Goal: Information Seeking & Learning: Learn about a topic

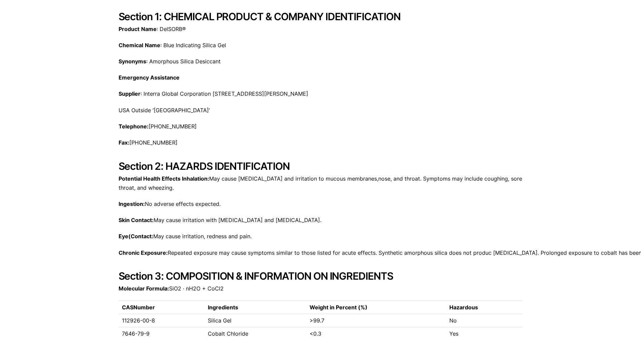
click at [479, 29] on p "Product Name : DelSORB®" at bounding box center [320, 29] width 404 height 9
click at [384, 14] on h2 "Section 1: CHEMICAL PRODUCT & COMPANY IDENTIFICATION" at bounding box center [320, 16] width 404 height 12
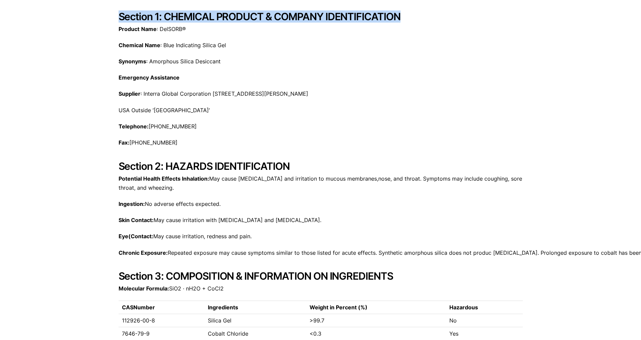
click at [384, 14] on h2 "Section 1: CHEMICAL PRODUCT & COMPANY IDENTIFICATION" at bounding box center [320, 16] width 404 height 12
click at [348, 16] on h2 "Section 1: CHEMICAL PRODUCT & COMPANY IDENTIFICATION" at bounding box center [320, 16] width 404 height 12
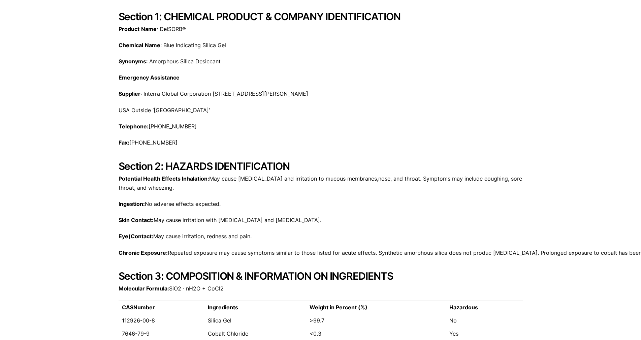
click at [350, 37] on div "Product Name : DelSORB® Chemical Name : Blue Indicating Silica Gel Synonyms : A…" at bounding box center [320, 70] width 404 height 90
click at [513, 110] on p "USA Outside ‘[GEOGRAPHIC_DATA]’" at bounding box center [320, 110] width 404 height 9
click at [284, 95] on p "Supplier : Interra Global Corporation [STREET_ADDRESS][PERSON_NAME]" at bounding box center [320, 93] width 404 height 9
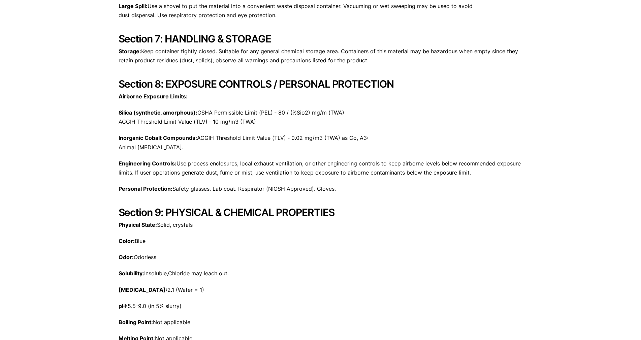
scroll to position [701, 0]
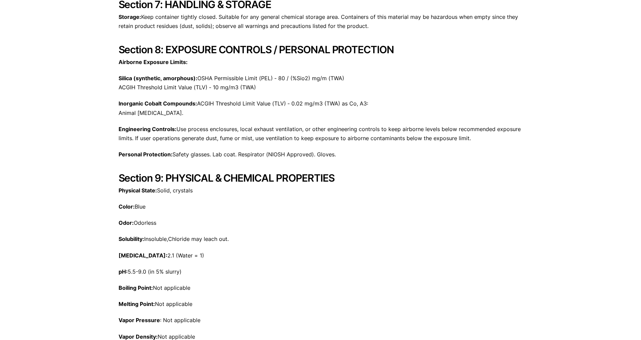
click at [284, 95] on div "[STREET_ADDRESS][PERSON_NAME] Phone: [PHONE_NUMBER] Print Save DelSORB Blue Sil…" at bounding box center [320, 217] width 404 height 1720
click at [225, 47] on h2 "Section 8: EXPOSURE CONTROLS / PERSONAL PROTECTION" at bounding box center [320, 49] width 404 height 12
click at [283, 49] on h2 "Section 8: EXPOSURE CONTROLS / PERSONAL PROTECTION" at bounding box center [320, 49] width 404 height 12
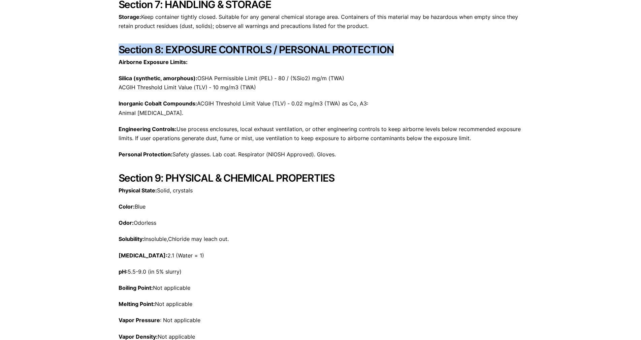
click at [283, 49] on h2 "Section 8: EXPOSURE CONTROLS / PERSONAL PROTECTION" at bounding box center [320, 49] width 404 height 12
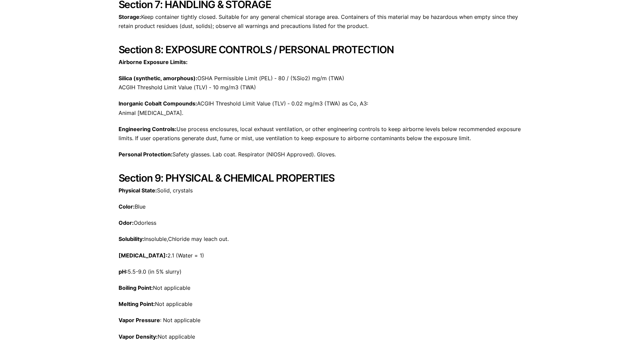
click at [259, 46] on h2 "Section 8: EXPOSURE CONTROLS / PERSONAL PROTECTION" at bounding box center [320, 49] width 404 height 12
click at [258, 46] on h2 "Section 8: EXPOSURE CONTROLS / PERSONAL PROTECTION" at bounding box center [320, 49] width 404 height 12
click at [362, 38] on div "[STREET_ADDRESS][PERSON_NAME] Phone: [PHONE_NUMBER] Print Save DelSORB Blue Sil…" at bounding box center [320, 217] width 404 height 1720
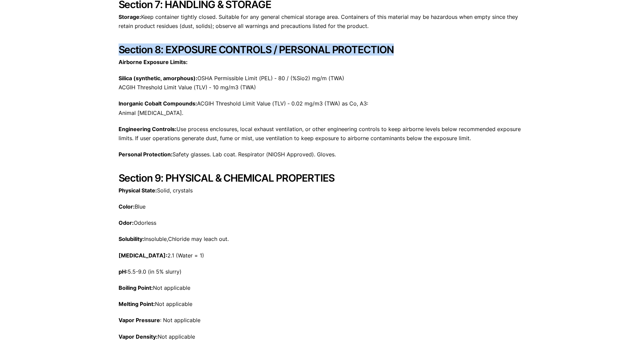
click at [362, 38] on div "[STREET_ADDRESS][PERSON_NAME] Phone: [PHONE_NUMBER] Print Save DelSORB Blue Sil…" at bounding box center [320, 217] width 404 height 1720
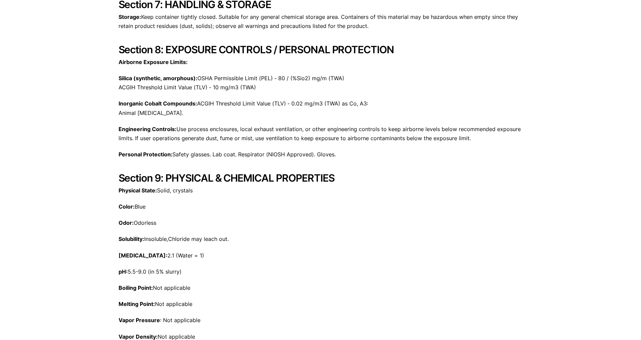
click at [335, 21] on p "Storage: Keep container tightly closed. Suitable for any general chemical stora…" at bounding box center [320, 21] width 404 height 18
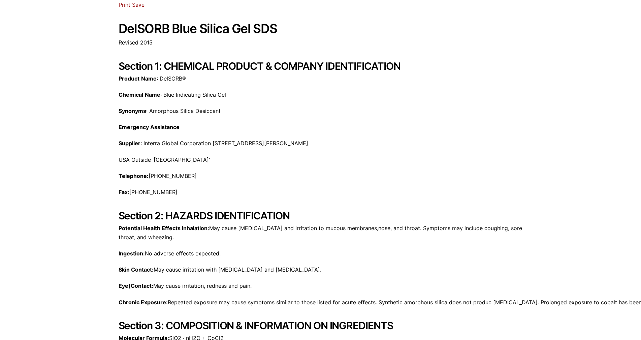
scroll to position [67, 0]
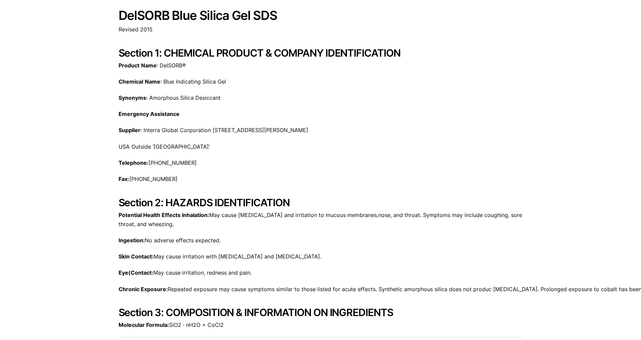
drag, startPoint x: 344, startPoint y: 63, endPoint x: 343, endPoint y: 70, distance: 6.5
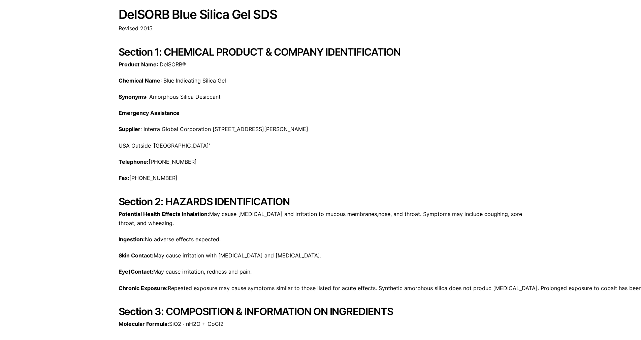
click at [344, 54] on h2 "Section 1: CHEMICAL PRODUCT & COMPANY IDENTIFICATION" at bounding box center [320, 52] width 404 height 12
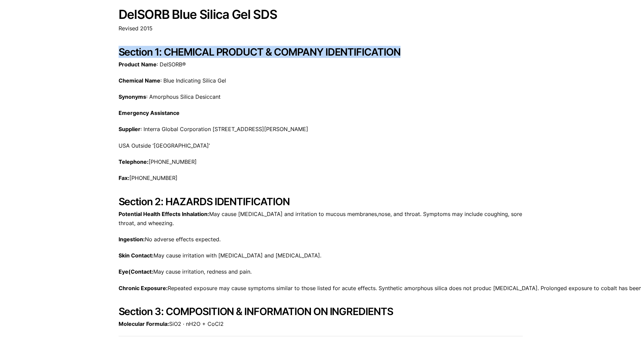
click at [344, 54] on h2 "Section 1: CHEMICAL PRODUCT & COMPANY IDENTIFICATION" at bounding box center [320, 52] width 404 height 12
click at [369, 51] on h2 "Section 1: CHEMICAL PRODUCT & COMPANY IDENTIFICATION" at bounding box center [320, 52] width 404 height 12
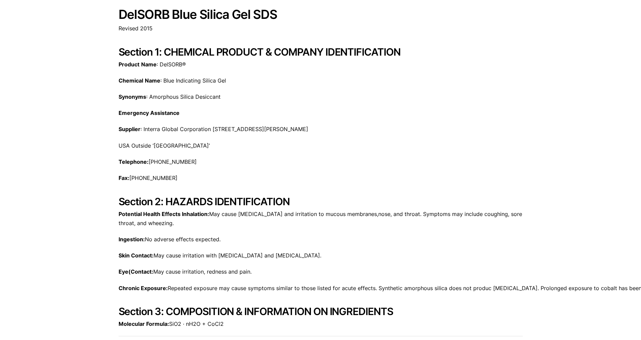
click at [307, 55] on h2 "Section 1: CHEMICAL PRODUCT & COMPANY IDENTIFICATION" at bounding box center [320, 52] width 404 height 12
click at [335, 52] on h2 "Section 1: CHEMICAL PRODUCT & COMPANY IDENTIFICATION" at bounding box center [320, 52] width 404 height 12
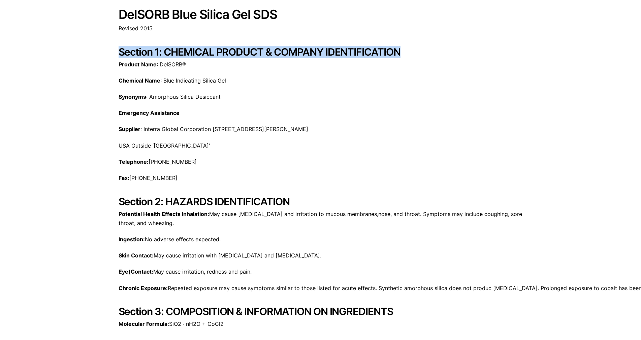
click at [335, 52] on h2 "Section 1: CHEMICAL PRODUCT & COMPANY IDENTIFICATION" at bounding box center [320, 52] width 404 height 12
click at [289, 53] on h2 "Section 1: CHEMICAL PRODUCT & COMPANY IDENTIFICATION" at bounding box center [320, 52] width 404 height 12
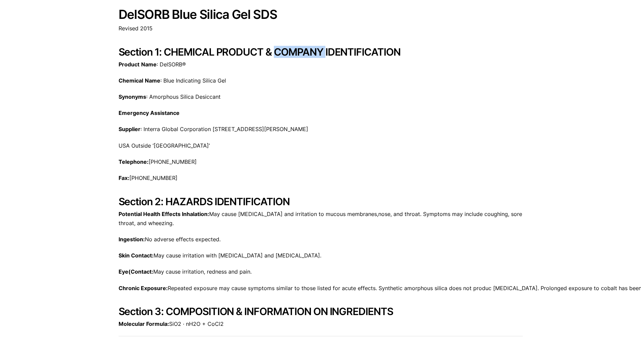
click at [289, 53] on h2 "Section 1: CHEMICAL PRODUCT & COMPANY IDENTIFICATION" at bounding box center [320, 52] width 404 height 12
click at [284, 51] on h2 "Section 1: CHEMICAL PRODUCT & COMPANY IDENTIFICATION" at bounding box center [320, 52] width 404 height 12
click at [285, 51] on h2 "Section 1: CHEMICAL PRODUCT & COMPANY IDENTIFICATION" at bounding box center [320, 52] width 404 height 12
click at [311, 52] on h2 "Section 1: CHEMICAL PRODUCT & COMPANY IDENTIFICATION" at bounding box center [320, 52] width 404 height 12
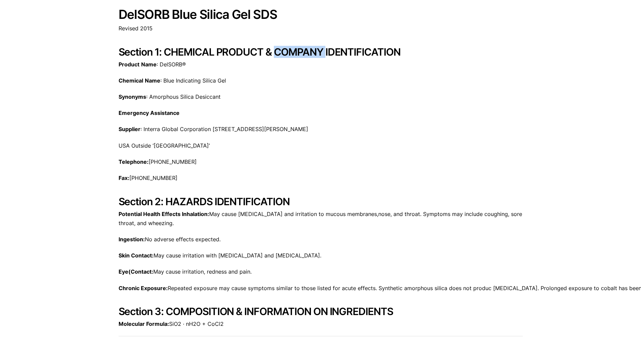
click at [311, 52] on h2 "Section 1: CHEMICAL PRODUCT & COMPANY IDENTIFICATION" at bounding box center [320, 52] width 404 height 12
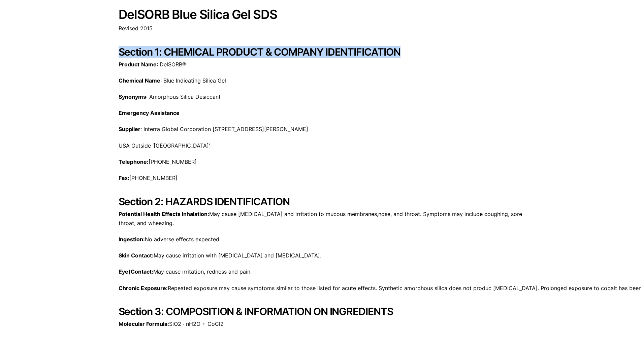
click at [311, 52] on h2 "Section 1: CHEMICAL PRODUCT & COMPANY IDENTIFICATION" at bounding box center [320, 52] width 404 height 12
click at [306, 52] on h2 "Section 1: CHEMICAL PRODUCT & COMPANY IDENTIFICATION" at bounding box center [320, 52] width 404 height 12
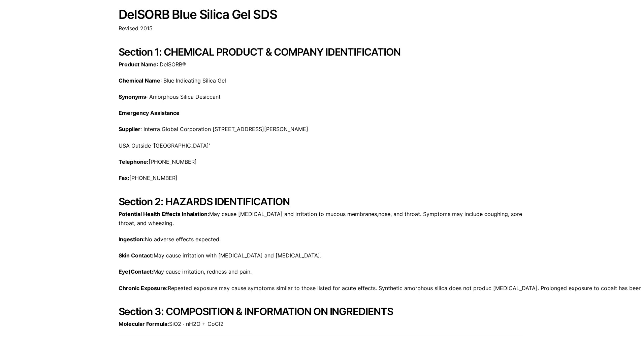
click at [267, 53] on h2 "Section 1: CHEMICAL PRODUCT & COMPANY IDENTIFICATION" at bounding box center [320, 52] width 404 height 12
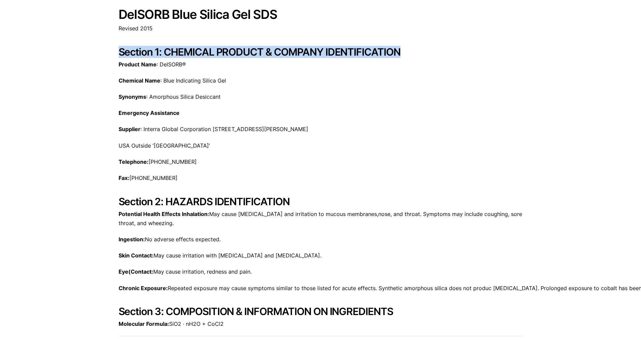
click at [268, 53] on h2 "Section 1: CHEMICAL PRODUCT & COMPANY IDENTIFICATION" at bounding box center [320, 52] width 404 height 12
click at [265, 52] on h2 "Section 1: CHEMICAL PRODUCT & COMPANY IDENTIFICATION" at bounding box center [320, 52] width 404 height 12
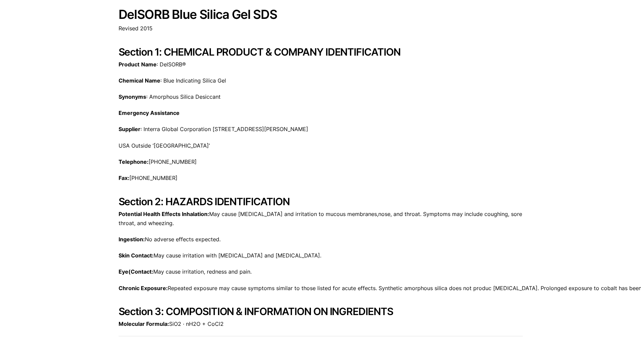
click at [260, 50] on h2 "Section 1: CHEMICAL PRODUCT & COMPANY IDENTIFICATION" at bounding box center [320, 52] width 404 height 12
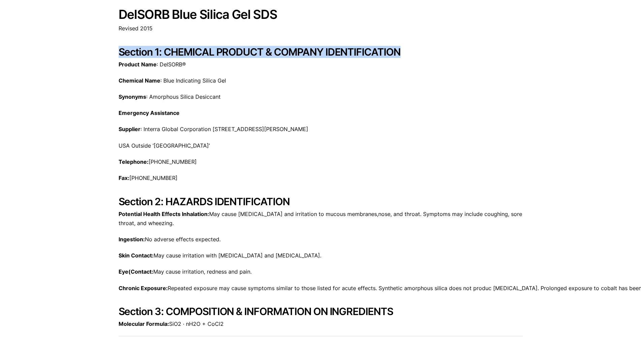
click at [260, 50] on h2 "Section 1: CHEMICAL PRODUCT & COMPANY IDENTIFICATION" at bounding box center [320, 52] width 404 height 12
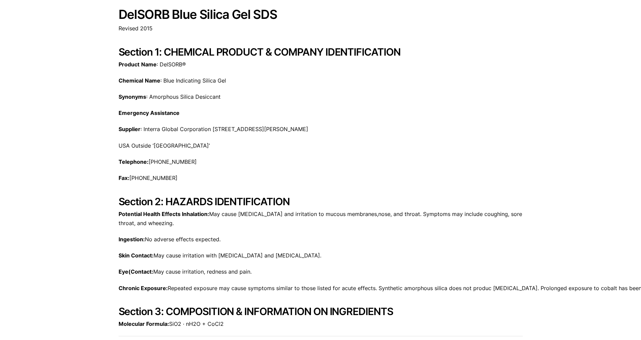
click at [247, 16] on h1 "DelSORB Blue Silica Gel SDS" at bounding box center [320, 15] width 404 height 14
click at [280, 48] on h2 "Section 1: CHEMICAL PRODUCT & COMPANY IDENTIFICATION" at bounding box center [320, 52] width 404 height 12
click at [337, 52] on h2 "Section 1: CHEMICAL PRODUCT & COMPANY IDENTIFICATION" at bounding box center [320, 52] width 404 height 12
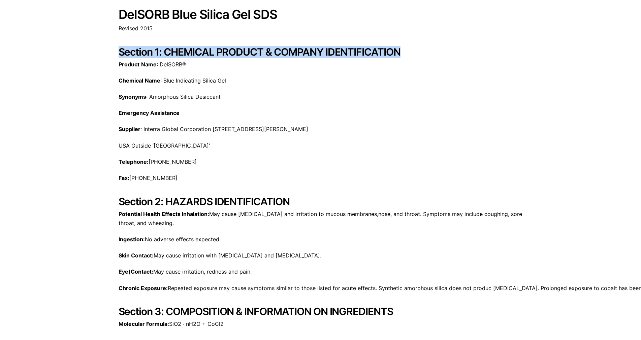
click at [337, 52] on h2 "Section 1: CHEMICAL PRODUCT & COMPANY IDENTIFICATION" at bounding box center [320, 52] width 404 height 12
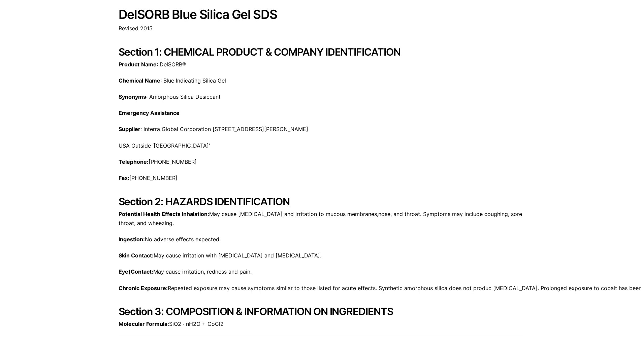
drag, startPoint x: 121, startPoint y: 15, endPoint x: 276, endPoint y: 177, distance: 224.0
click at [294, 126] on p "Supplier : Interra Global Corporation [STREET_ADDRESS][PERSON_NAME]" at bounding box center [320, 129] width 404 height 9
click at [311, 53] on h2 "Section 1: CHEMICAL PRODUCT & COMPANY IDENTIFICATION" at bounding box center [320, 52] width 404 height 12
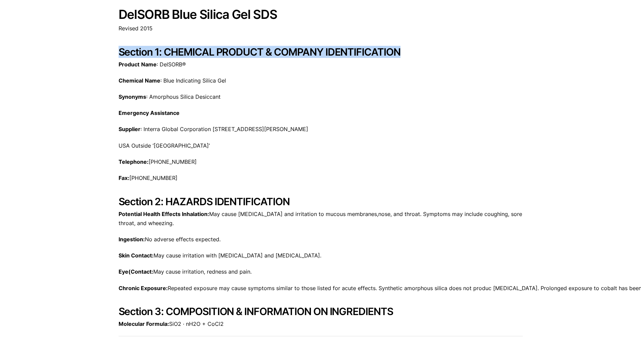
click at [311, 53] on h2 "Section 1: CHEMICAL PRODUCT & COMPANY IDENTIFICATION" at bounding box center [320, 52] width 404 height 12
click at [300, 50] on h2 "Section 1: CHEMICAL PRODUCT & COMPANY IDENTIFICATION" at bounding box center [320, 52] width 404 height 12
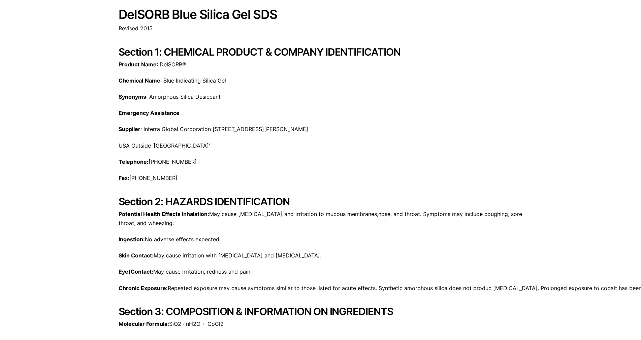
drag, startPoint x: 436, startPoint y: 1, endPoint x: 368, endPoint y: 86, distance: 109.0
click at [368, 87] on div "Product Name : DelSORB® Chemical Name : Blue Indicating Silica Gel Synonyms : A…" at bounding box center [320, 105] width 404 height 90
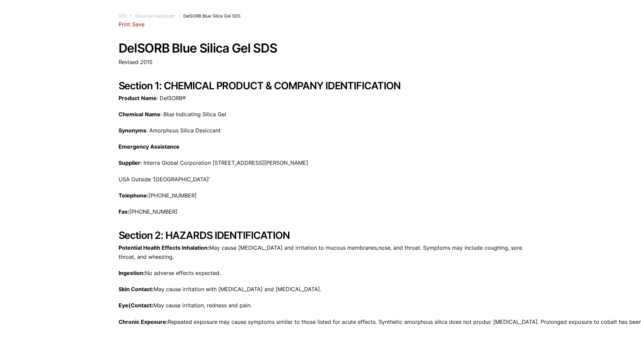
drag, startPoint x: 368, startPoint y: 87, endPoint x: 352, endPoint y: 71, distance: 22.9
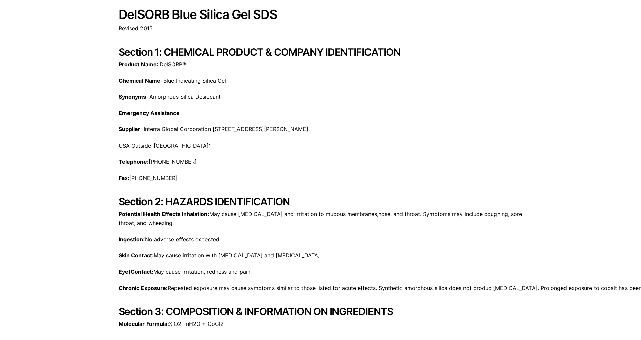
drag, startPoint x: 369, startPoint y: 48, endPoint x: 350, endPoint y: 43, distance: 19.6
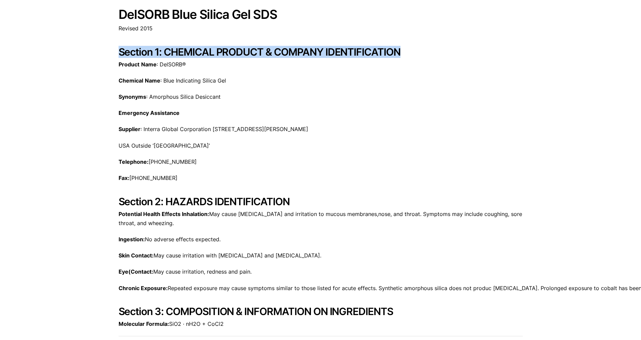
click at [329, 57] on h2 "Section 1: CHEMICAL PRODUCT & COMPANY IDENTIFICATION" at bounding box center [320, 52] width 404 height 12
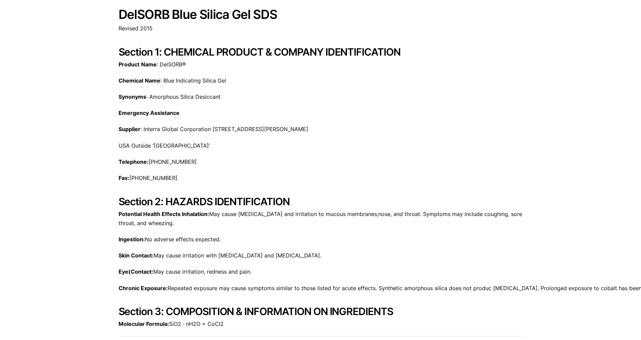
click at [370, 51] on h2 "Section 1: CHEMICAL PRODUCT & COMPANY IDENTIFICATION" at bounding box center [320, 52] width 404 height 12
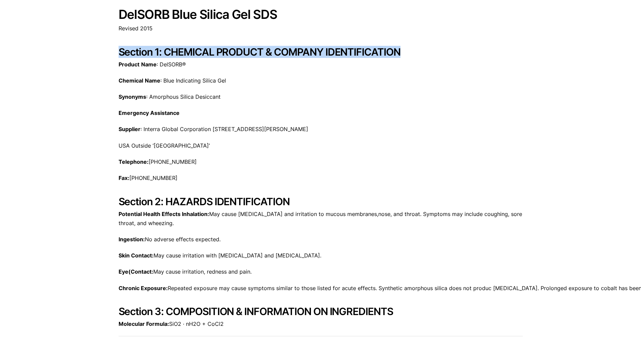
click at [370, 51] on h2 "Section 1: CHEMICAL PRODUCT & COMPANY IDENTIFICATION" at bounding box center [320, 52] width 404 height 12
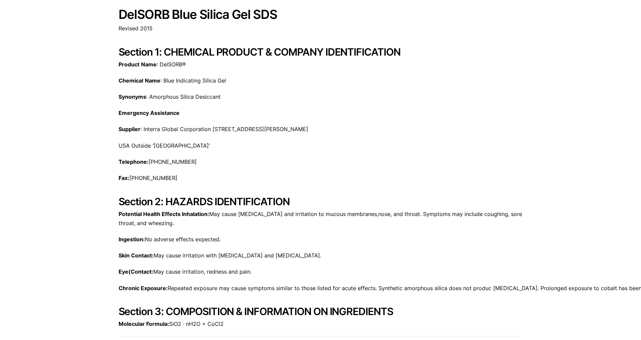
click at [275, 19] on h1 "DelSORB Blue Silica Gel SDS" at bounding box center [320, 15] width 404 height 14
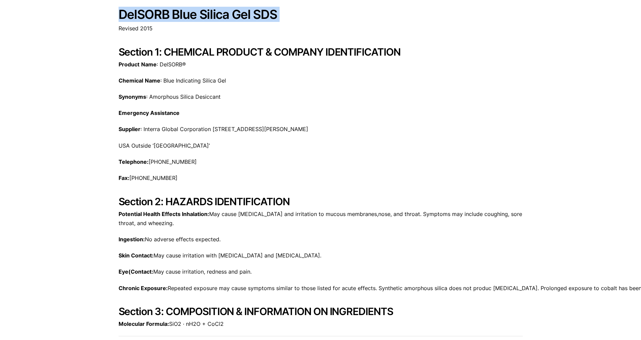
click at [275, 19] on h1 "DelSORB Blue Silica Gel SDS" at bounding box center [320, 15] width 404 height 14
click at [212, 13] on h1 "DelSORB Blue Silica Gel SDS" at bounding box center [320, 15] width 404 height 14
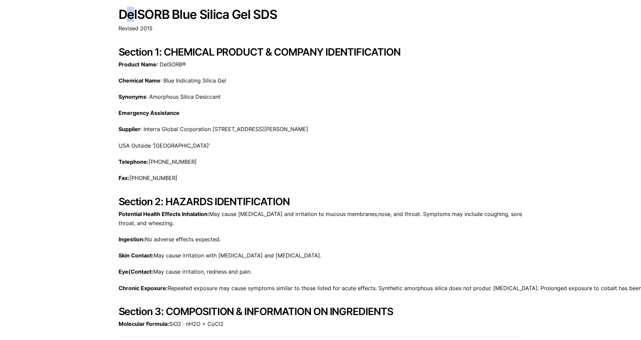
drag, startPoint x: 126, startPoint y: 13, endPoint x: 132, endPoint y: 13, distance: 6.1
click at [132, 13] on h1 "DelSORB Blue Silica Gel SDS" at bounding box center [320, 15] width 404 height 14
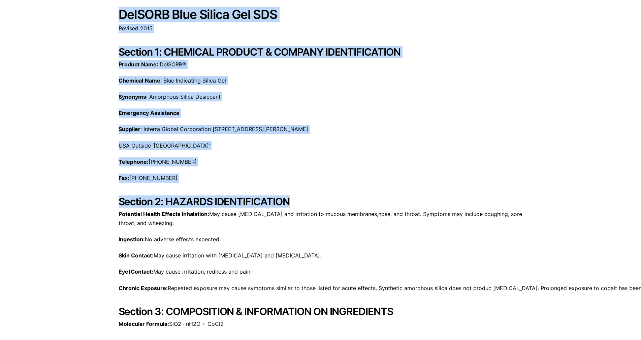
drag, startPoint x: 121, startPoint y: 13, endPoint x: 499, endPoint y: 198, distance: 420.8
click at [332, 96] on p "Synonyms : Amorphous Silica Desiccant" at bounding box center [320, 96] width 404 height 9
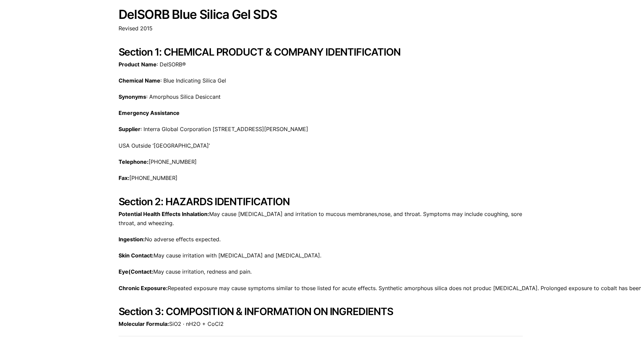
click at [333, 96] on p "Synonyms : Amorphous Silica Desiccant" at bounding box center [320, 96] width 404 height 9
click at [331, 55] on h2 "Section 1: CHEMICAL PRODUCT & COMPANY IDENTIFICATION" at bounding box center [320, 52] width 404 height 12
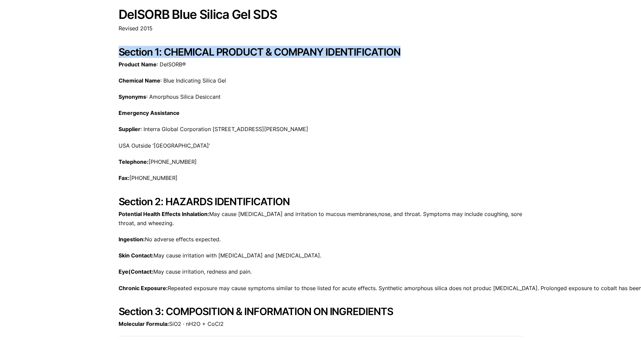
click at [331, 55] on h2 "Section 1: CHEMICAL PRODUCT & COMPANY IDENTIFICATION" at bounding box center [320, 52] width 404 height 12
drag, startPoint x: 322, startPoint y: 47, endPoint x: 241, endPoint y: 36, distance: 81.8
click at [321, 47] on h2 "Section 1: CHEMICAL PRODUCT & COMPANY IDENTIFICATION" at bounding box center [320, 52] width 404 height 12
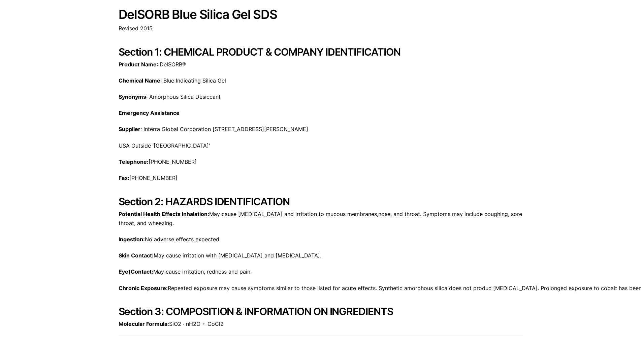
click at [129, 15] on h1 "DelSORB Blue Silica Gel SDS" at bounding box center [320, 15] width 404 height 14
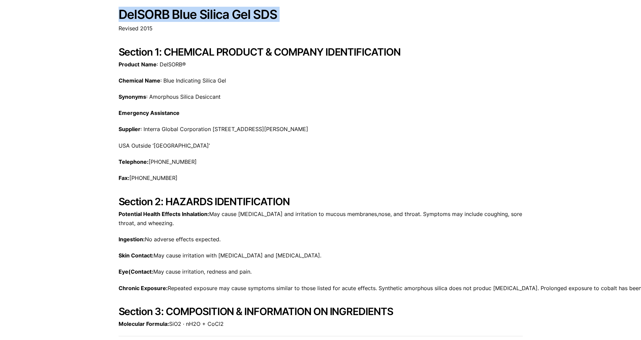
click at [129, 15] on h1 "DelSORB Blue Silica Gel SDS" at bounding box center [320, 15] width 404 height 14
click at [150, 16] on h1 "DelSORB Blue Silica Gel SDS" at bounding box center [320, 15] width 404 height 14
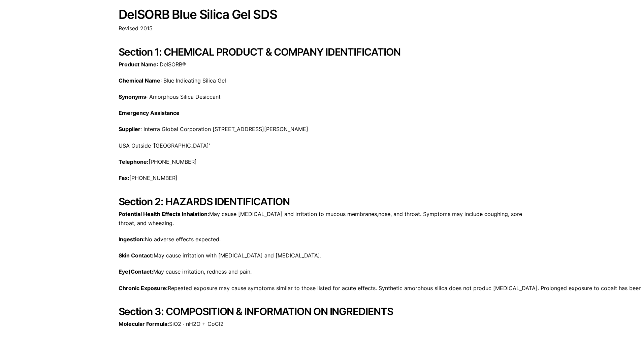
click at [360, 10] on h1 "DelSORB Blue Silica Gel SDS" at bounding box center [320, 15] width 404 height 14
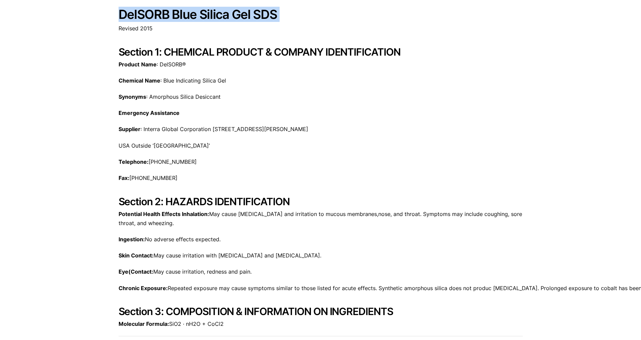
click at [360, 10] on h1 "DelSORB Blue Silica Gel SDS" at bounding box center [320, 15] width 404 height 14
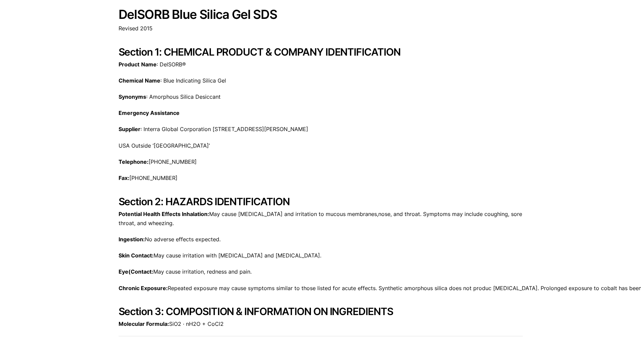
click at [354, 53] on h2 "Section 1: CHEMICAL PRODUCT & COMPANY IDENTIFICATION" at bounding box center [320, 52] width 404 height 12
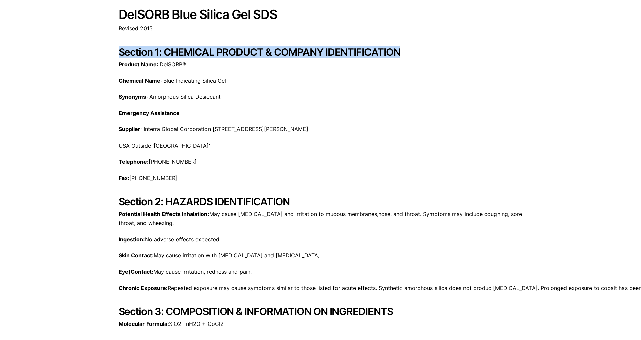
click at [354, 53] on h2 "Section 1: CHEMICAL PRODUCT & COMPANY IDENTIFICATION" at bounding box center [320, 52] width 404 height 12
click at [363, 51] on h2 "Section 1: CHEMICAL PRODUCT & COMPANY IDENTIFICATION" at bounding box center [320, 52] width 404 height 12
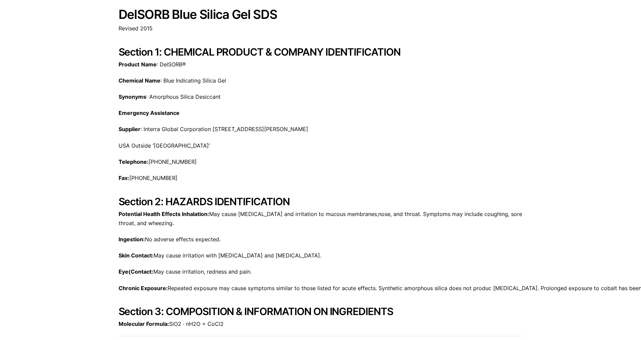
click at [262, 25] on p "Revised 2015" at bounding box center [320, 28] width 404 height 9
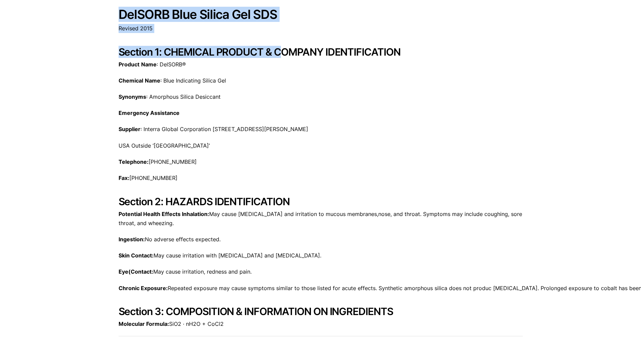
drag, startPoint x: 118, startPoint y: 12, endPoint x: 286, endPoint y: 57, distance: 173.3
click at [286, 57] on h2 "Section 1: CHEMICAL PRODUCT & COMPANY IDENTIFICATION" at bounding box center [320, 52] width 404 height 12
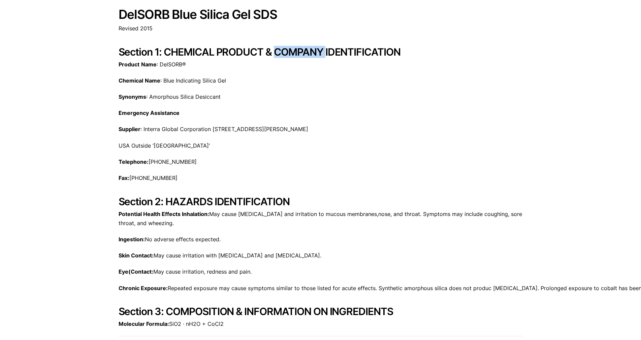
click at [286, 57] on h2 "Section 1: CHEMICAL PRODUCT & COMPANY IDENTIFICATION" at bounding box center [320, 52] width 404 height 12
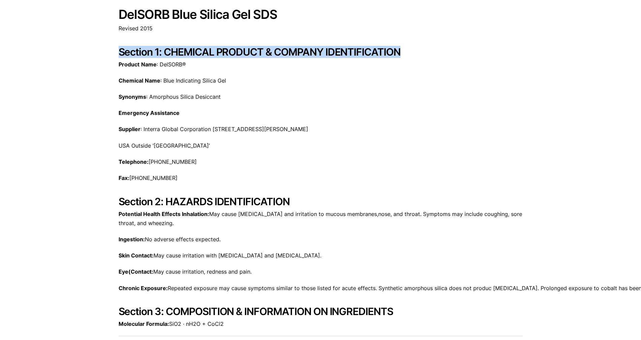
click at [286, 57] on h2 "Section 1: CHEMICAL PRODUCT & COMPANY IDENTIFICATION" at bounding box center [320, 52] width 404 height 12
click at [289, 54] on h2 "Section 1: CHEMICAL PRODUCT & COMPANY IDENTIFICATION" at bounding box center [320, 52] width 404 height 12
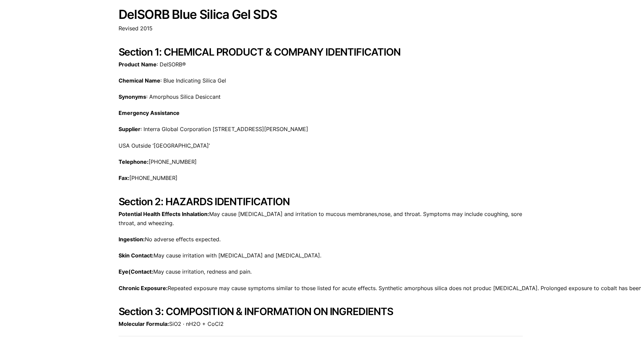
drag, startPoint x: 302, startPoint y: 53, endPoint x: 282, endPoint y: 53, distance: 19.2
click at [282, 53] on h2 "Section 1: CHEMICAL PRODUCT & COMPANY IDENTIFICATION" at bounding box center [320, 52] width 404 height 12
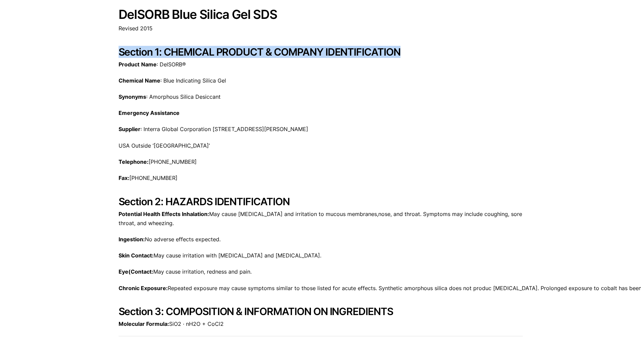
click at [282, 53] on h2 "Section 1: CHEMICAL PRODUCT & COMPANY IDENTIFICATION" at bounding box center [320, 52] width 404 height 12
click at [261, 54] on h2 "Section 1: CHEMICAL PRODUCT & COMPANY IDENTIFICATION" at bounding box center [320, 52] width 404 height 12
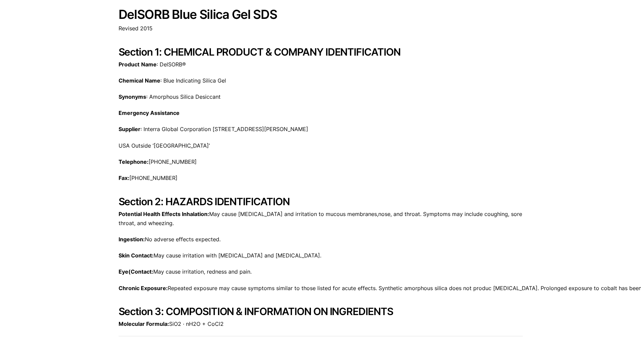
click at [260, 51] on h2 "Section 1: CHEMICAL PRODUCT & COMPANY IDENTIFICATION" at bounding box center [320, 52] width 404 height 12
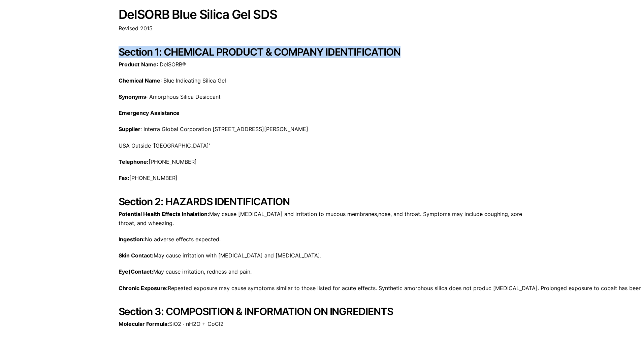
click at [260, 51] on h2 "Section 1: CHEMICAL PRODUCT & COMPANY IDENTIFICATION" at bounding box center [320, 52] width 404 height 12
click at [265, 52] on h2 "Section 1: CHEMICAL PRODUCT & COMPANY IDENTIFICATION" at bounding box center [320, 52] width 404 height 12
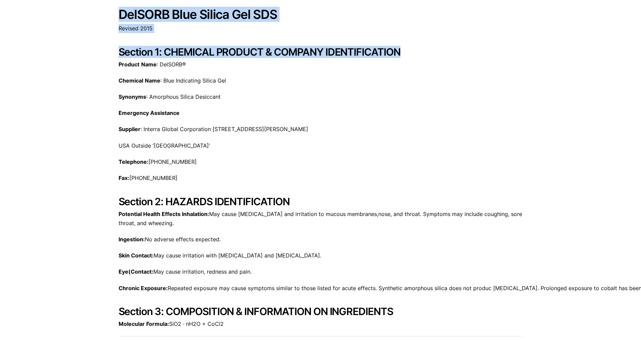
drag, startPoint x: 116, startPoint y: 9, endPoint x: 406, endPoint y: 52, distance: 293.0
click at [403, 50] on h2 "Section 1: CHEMICAL PRODUCT & COMPANY IDENTIFICATION" at bounding box center [320, 52] width 404 height 12
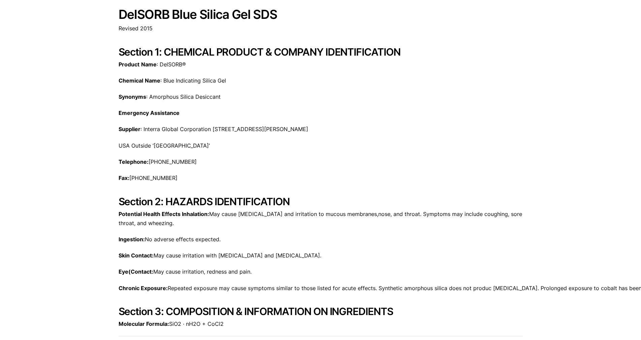
drag, startPoint x: 119, startPoint y: 12, endPoint x: 216, endPoint y: 11, distance: 97.3
click at [216, 11] on h1 "DelSORB Blue Silica Gel SDS" at bounding box center [320, 15] width 404 height 14
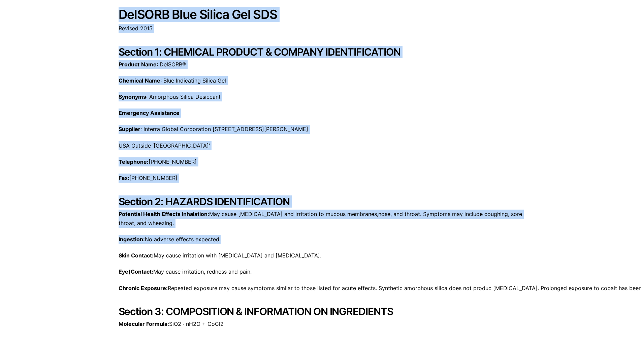
drag, startPoint x: 119, startPoint y: 15, endPoint x: 244, endPoint y: 226, distance: 244.6
click at [240, 224] on p "Potential Health Effects Inhalation: May cause [MEDICAL_DATA] and irritation to…" at bounding box center [320, 218] width 404 height 18
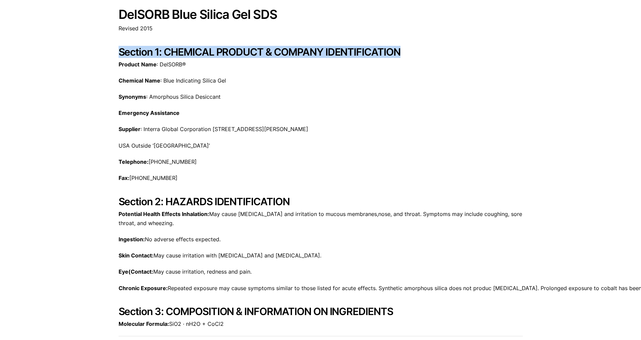
click at [238, 49] on h2 "Section 1: CHEMICAL PRODUCT & COMPANY IDENTIFICATION" at bounding box center [320, 52] width 404 height 12
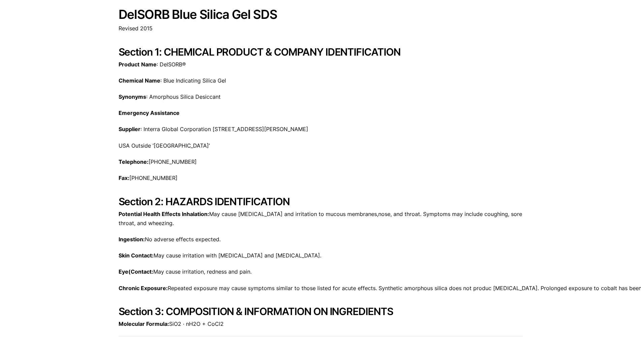
click at [281, 133] on p "Supplier : Interra Global Corporation [STREET_ADDRESS][PERSON_NAME]" at bounding box center [320, 129] width 404 height 9
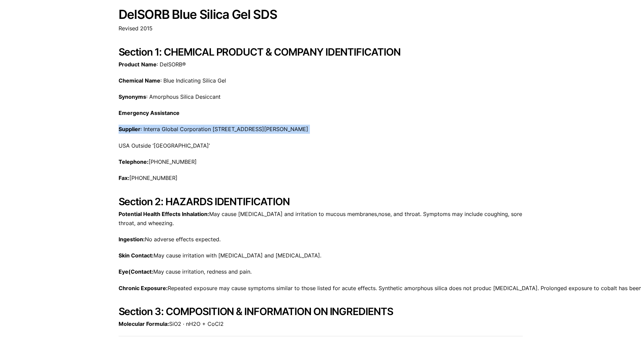
click at [281, 133] on p "Supplier : Interra Global Corporation [STREET_ADDRESS][PERSON_NAME]" at bounding box center [320, 129] width 404 height 9
click at [286, 129] on p "Supplier : Interra Global Corporation [STREET_ADDRESS][PERSON_NAME]" at bounding box center [320, 129] width 404 height 9
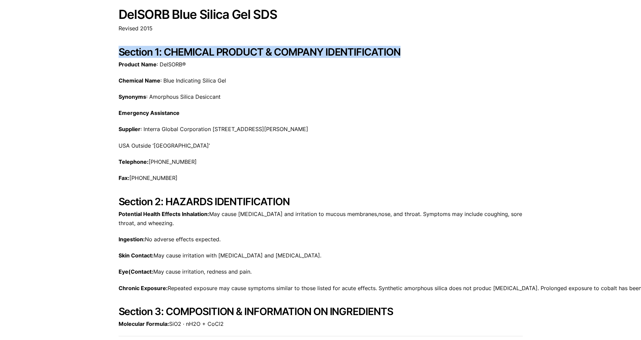
click at [345, 52] on h2 "Section 1: CHEMICAL PRODUCT & COMPANY IDENTIFICATION" at bounding box center [320, 52] width 404 height 12
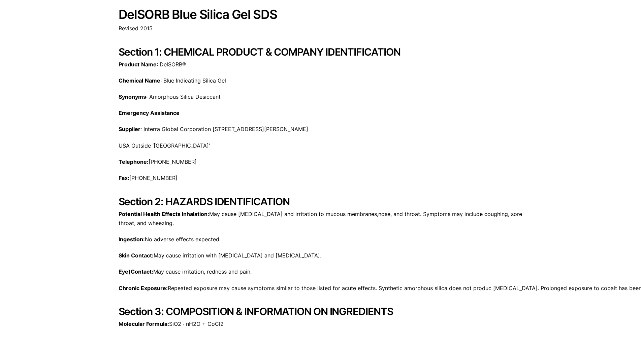
click at [243, 52] on h2 "Section 1: CHEMICAL PRODUCT & COMPANY IDENTIFICATION" at bounding box center [320, 52] width 404 height 12
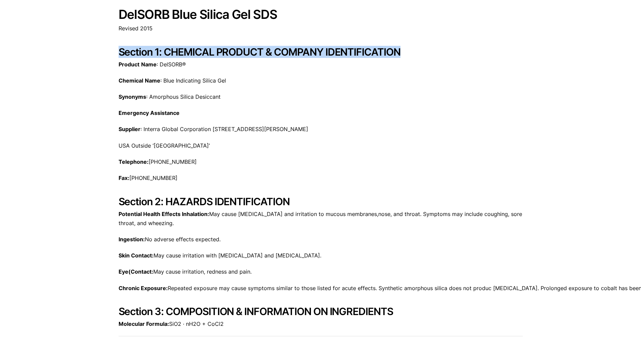
click at [243, 52] on h2 "Section 1: CHEMICAL PRODUCT & COMPANY IDENTIFICATION" at bounding box center [320, 52] width 404 height 12
click at [255, 52] on h2 "Section 1: CHEMICAL PRODUCT & COMPANY IDENTIFICATION" at bounding box center [320, 52] width 404 height 12
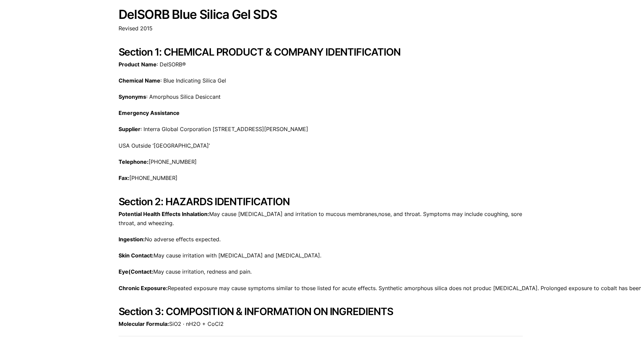
click at [188, 58] on h2 "Section 1: CHEMICAL PRODUCT & COMPANY IDENTIFICATION" at bounding box center [320, 52] width 404 height 12
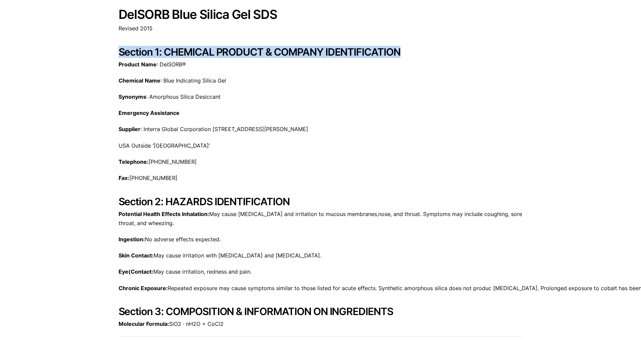
click at [188, 58] on h2 "Section 1: CHEMICAL PRODUCT & COMPANY IDENTIFICATION" at bounding box center [320, 52] width 404 height 12
click at [203, 56] on h2 "Section 1: CHEMICAL PRODUCT & COMPANY IDENTIFICATION" at bounding box center [320, 52] width 404 height 12
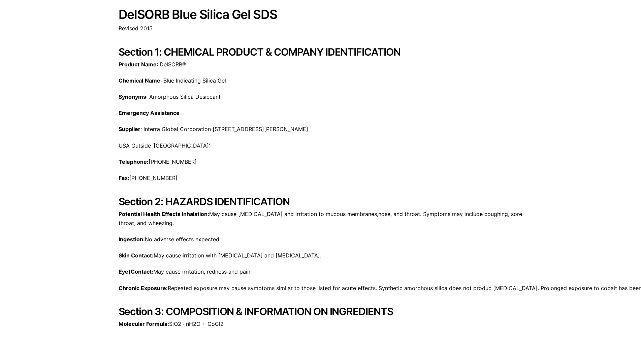
click at [365, 55] on h2 "Section 1: CHEMICAL PRODUCT & COMPANY IDENTIFICATION" at bounding box center [320, 52] width 404 height 12
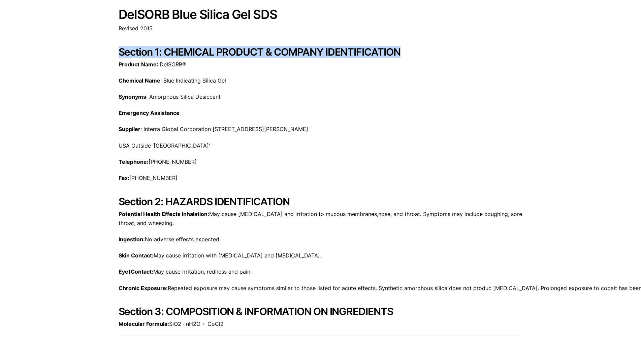
click at [365, 55] on h2 "Section 1: CHEMICAL PRODUCT & COMPANY IDENTIFICATION" at bounding box center [320, 52] width 404 height 12
drag, startPoint x: 398, startPoint y: 53, endPoint x: 411, endPoint y: 9, distance: 46.2
click at [399, 53] on h2 "Section 1: CHEMICAL PRODUCT & COMPANY IDENTIFICATION" at bounding box center [320, 52] width 404 height 12
click at [386, 50] on h2 "Section 1: CHEMICAL PRODUCT & COMPANY IDENTIFICATION" at bounding box center [320, 52] width 404 height 12
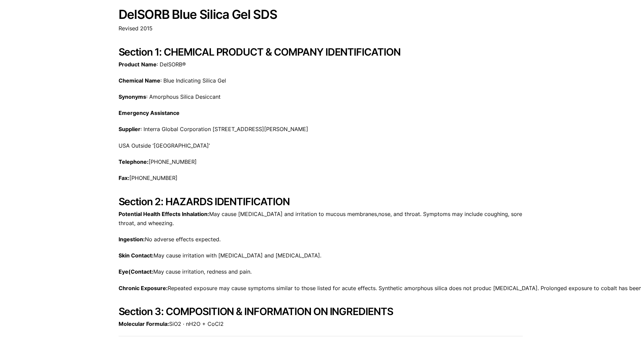
click at [499, 27] on p "Revised 2015" at bounding box center [320, 28] width 404 height 9
click at [393, 54] on h2 "Section 1: CHEMICAL PRODUCT & COMPANY IDENTIFICATION" at bounding box center [320, 52] width 404 height 12
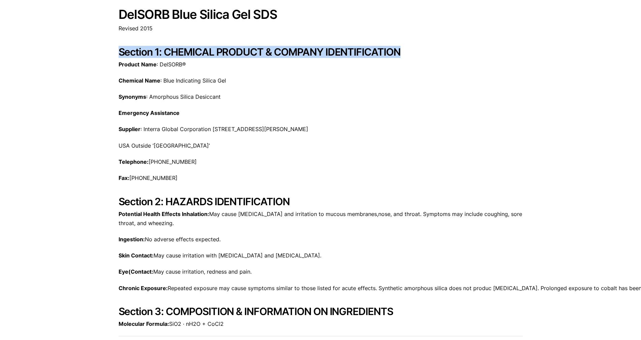
click at [393, 54] on h2 "Section 1: CHEMICAL PRODUCT & COMPANY IDENTIFICATION" at bounding box center [320, 52] width 404 height 12
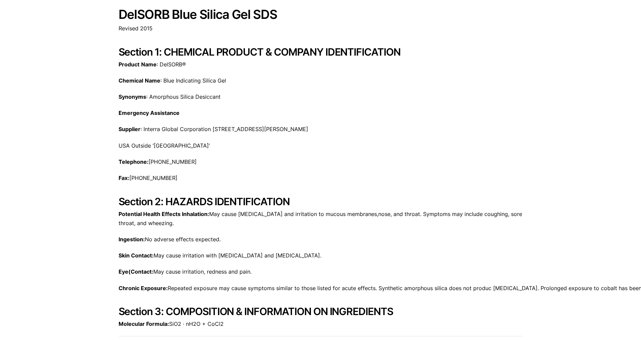
click at [245, 10] on h1 "DelSORB Blue Silica Gel SDS" at bounding box center [320, 15] width 404 height 14
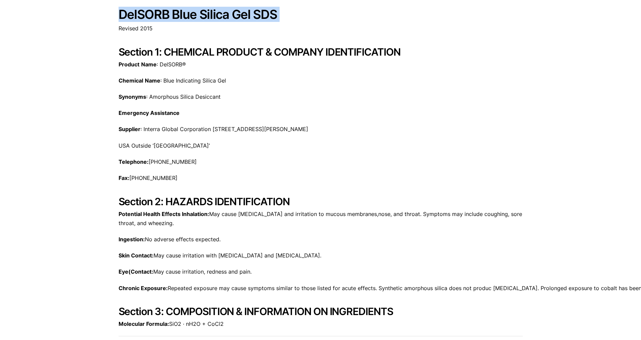
click at [245, 10] on h1 "DelSORB Blue Silica Gel SDS" at bounding box center [320, 15] width 404 height 14
click at [220, 18] on h1 "DelSORB Blue Silica Gel SDS" at bounding box center [320, 15] width 404 height 14
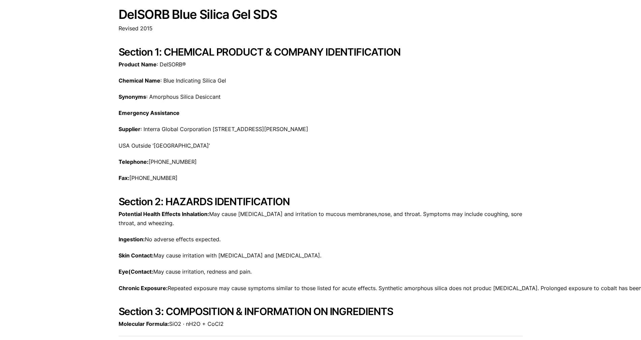
click at [444, 18] on h1 "DelSORB Blue Silica Gel SDS" at bounding box center [320, 15] width 404 height 14
drag, startPoint x: 442, startPoint y: 17, endPoint x: 433, endPoint y: 16, distance: 8.8
click at [441, 16] on h1 "DelSORB Blue Silica Gel SDS" at bounding box center [320, 15] width 404 height 14
click at [207, 51] on h2 "Section 1: CHEMICAL PRODUCT & COMPANY IDENTIFICATION" at bounding box center [320, 52] width 404 height 12
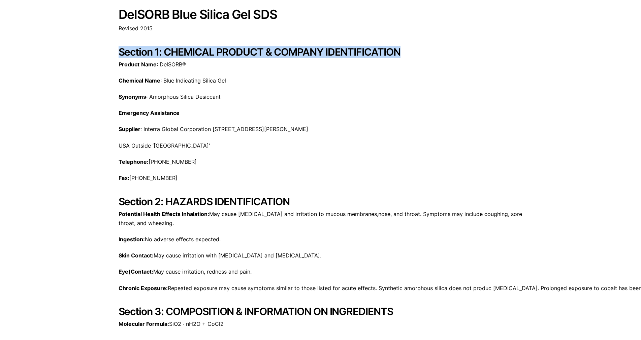
click at [207, 51] on h2 "Section 1: CHEMICAL PRODUCT & COMPANY IDENTIFICATION" at bounding box center [320, 52] width 404 height 12
click at [190, 55] on h2 "Section 1: CHEMICAL PRODUCT & COMPANY IDENTIFICATION" at bounding box center [320, 52] width 404 height 12
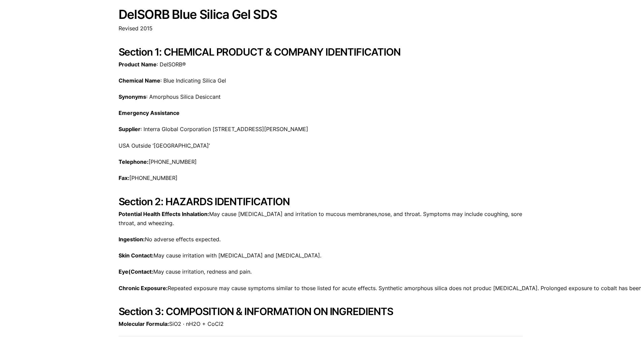
click at [185, 51] on h2 "Section 1: CHEMICAL PRODUCT & COMPANY IDENTIFICATION" at bounding box center [320, 52] width 404 height 12
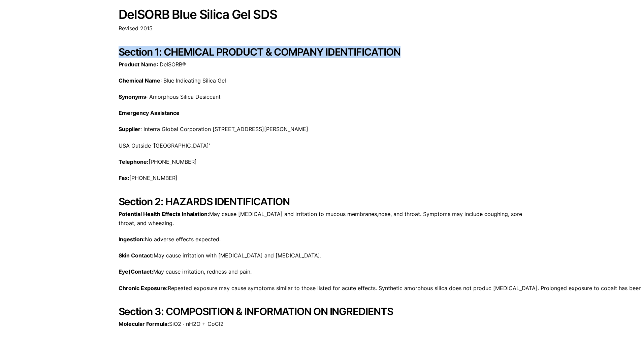
click at [185, 51] on h2 "Section 1: CHEMICAL PRODUCT & COMPANY IDENTIFICATION" at bounding box center [320, 52] width 404 height 12
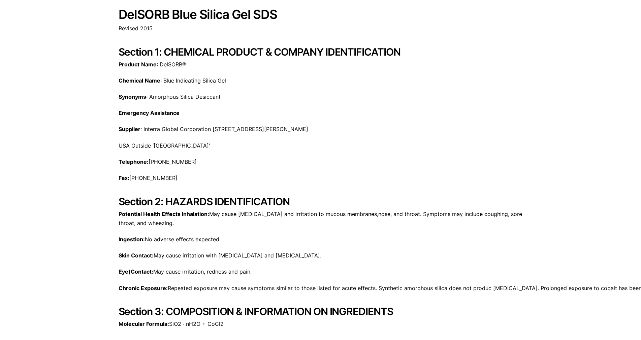
click at [210, 15] on h1 "DelSORB Blue Silica Gel SDS" at bounding box center [320, 15] width 404 height 14
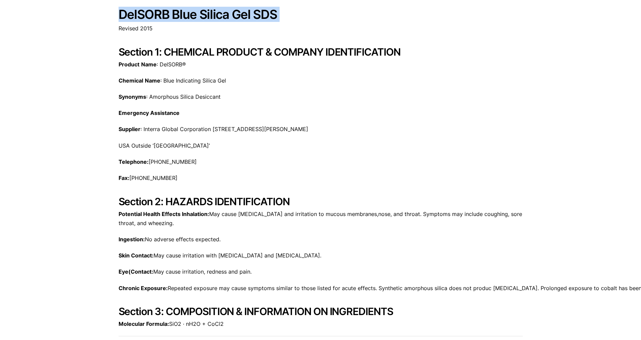
click at [210, 15] on h1 "DelSORB Blue Silica Gel SDS" at bounding box center [320, 15] width 404 height 14
click at [198, 14] on h1 "DelSORB Blue Silica Gel SDS" at bounding box center [320, 15] width 404 height 14
drag, startPoint x: 122, startPoint y: 14, endPoint x: 193, endPoint y: 19, distance: 71.9
click at [193, 19] on h1 "DelSORB Blue Silica Gel SDS" at bounding box center [320, 15] width 404 height 14
drag, startPoint x: 199, startPoint y: 15, endPoint x: 294, endPoint y: 18, distance: 95.3
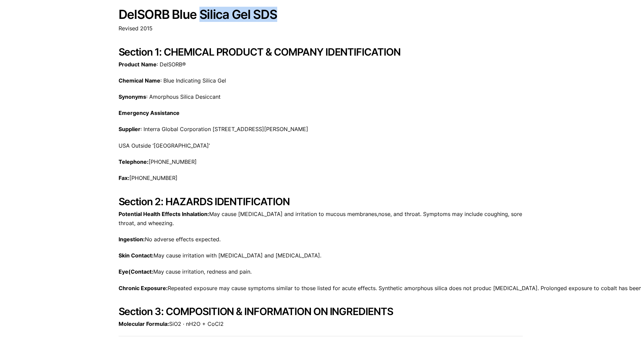
click at [275, 14] on h1 "DelSORB Blue Silica Gel SDS" at bounding box center [320, 15] width 404 height 14
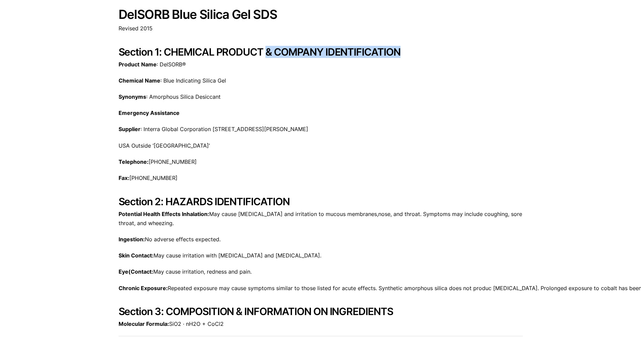
drag, startPoint x: 404, startPoint y: 51, endPoint x: 268, endPoint y: 55, distance: 136.1
click at [268, 55] on h2 "Section 1: CHEMICAL PRODUCT & COMPANY IDENTIFICATION" at bounding box center [320, 52] width 404 height 12
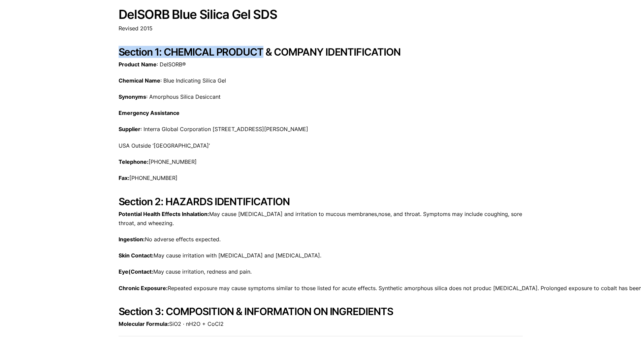
drag, startPoint x: 265, startPoint y: 51, endPoint x: 121, endPoint y: 50, distance: 144.4
click at [121, 50] on h2 "Section 1: CHEMICAL PRODUCT & COMPANY IDENTIFICATION" at bounding box center [320, 52] width 404 height 12
drag, startPoint x: 117, startPoint y: 52, endPoint x: 263, endPoint y: 51, distance: 145.8
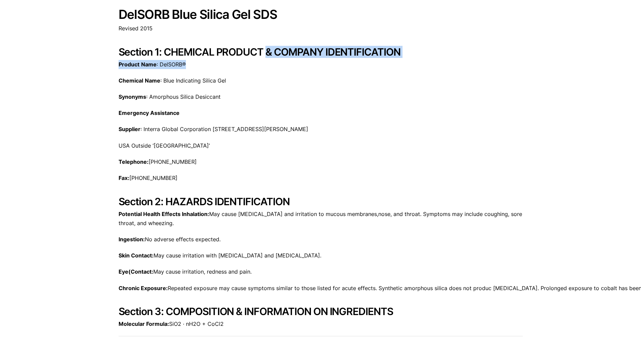
drag, startPoint x: 267, startPoint y: 48, endPoint x: 409, endPoint y: 58, distance: 142.4
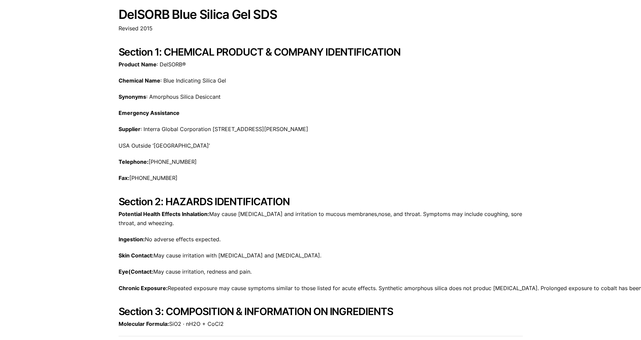
click at [314, 25] on p "Revised 2015" at bounding box center [320, 28] width 404 height 9
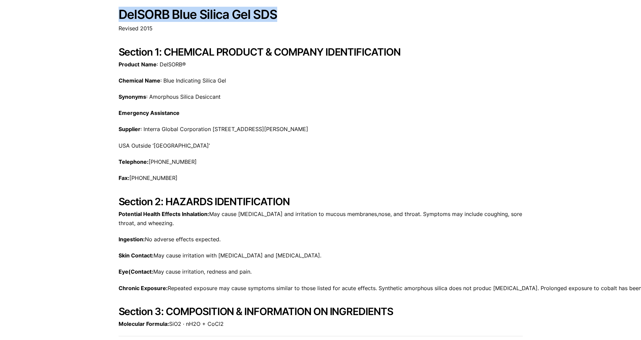
drag, startPoint x: 269, startPoint y: 16, endPoint x: 121, endPoint y: 19, distance: 148.1
click at [121, 19] on h1 "DelSORB Blue Silica Gel SDS" at bounding box center [320, 15] width 404 height 14
click at [121, 16] on h1 "DelSORB Blue Silica Gel SDS" at bounding box center [320, 15] width 404 height 14
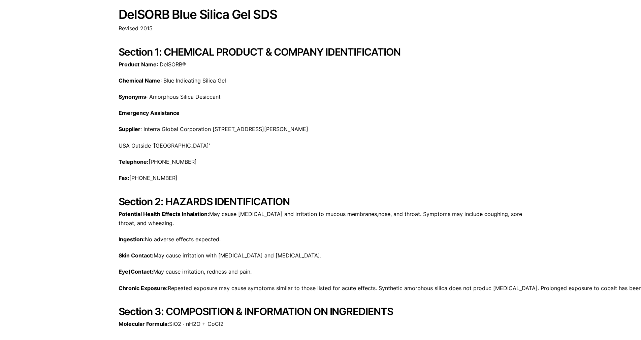
click at [194, 197] on h2 "Section 2: HAZARDS IDENTIFICATION" at bounding box center [320, 201] width 404 height 12
click at [189, 175] on p "Fax: [PHONE_NUMBER]" at bounding box center [320, 177] width 404 height 9
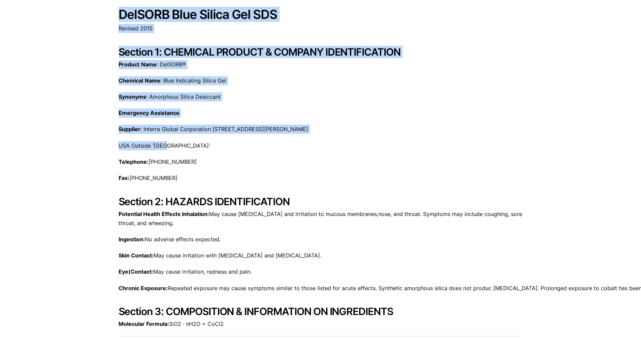
drag, startPoint x: 120, startPoint y: 15, endPoint x: 380, endPoint y: 144, distance: 291.0
click at [210, 128] on p "Supplier : Interra Global Corporation [STREET_ADDRESS][PERSON_NAME]" at bounding box center [320, 129] width 404 height 9
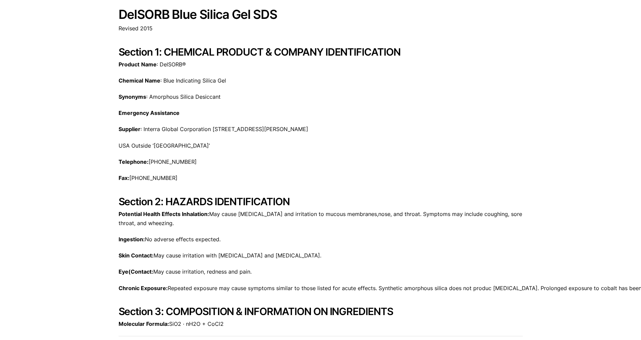
click at [258, 14] on h1 "DelSORB Blue Silica Gel SDS" at bounding box center [320, 15] width 404 height 14
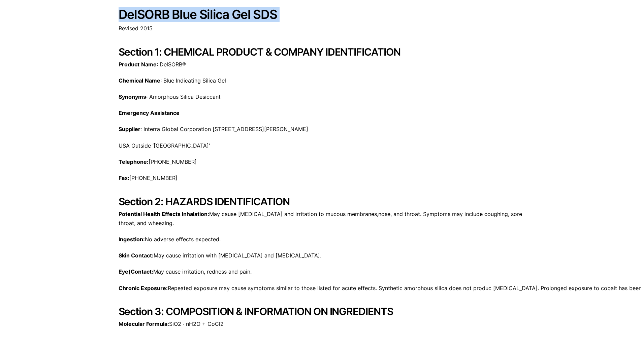
click at [258, 14] on h1 "DelSORB Blue Silica Gel SDS" at bounding box center [320, 15] width 404 height 14
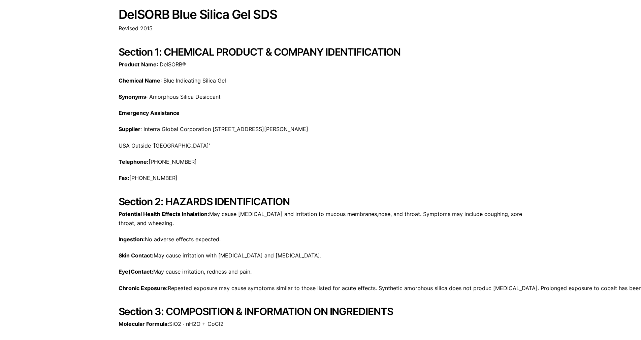
click at [267, 52] on h2 "Section 1: CHEMICAL PRODUCT & COMPANY IDENTIFICATION" at bounding box center [320, 52] width 404 height 12
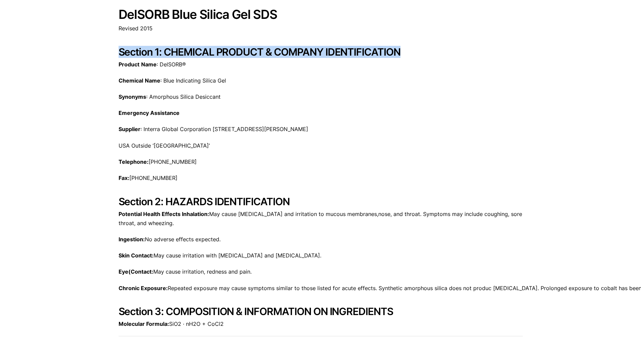
click at [267, 52] on h2 "Section 1: CHEMICAL PRODUCT & COMPANY IDENTIFICATION" at bounding box center [320, 52] width 404 height 12
click at [265, 49] on h2 "Section 1: CHEMICAL PRODUCT & COMPANY IDENTIFICATION" at bounding box center [320, 52] width 404 height 12
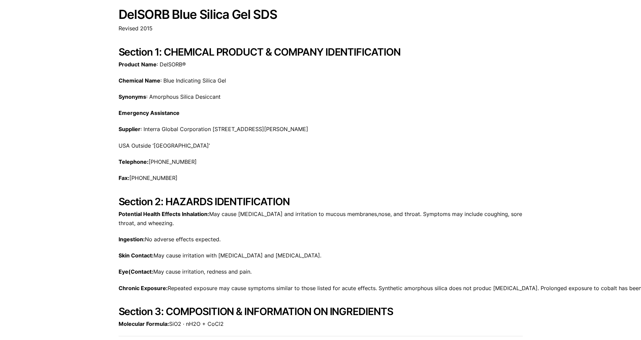
click at [265, 52] on h2 "Section 1: CHEMICAL PRODUCT & COMPANY IDENTIFICATION" at bounding box center [320, 52] width 404 height 12
click at [290, 48] on h2 "Section 1: CHEMICAL PRODUCT & COMPANY IDENTIFICATION" at bounding box center [320, 52] width 404 height 12
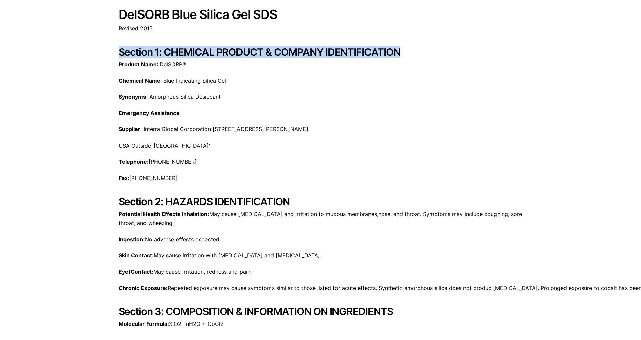
click at [290, 48] on h2 "Section 1: CHEMICAL PRODUCT & COMPANY IDENTIFICATION" at bounding box center [320, 52] width 404 height 12
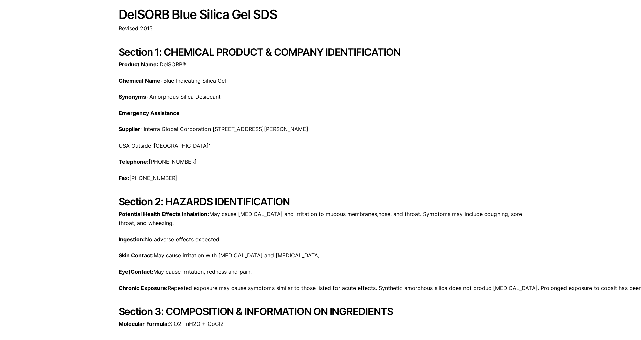
click at [194, 14] on h1 "DelSORB Blue Silica Gel SDS" at bounding box center [320, 15] width 404 height 14
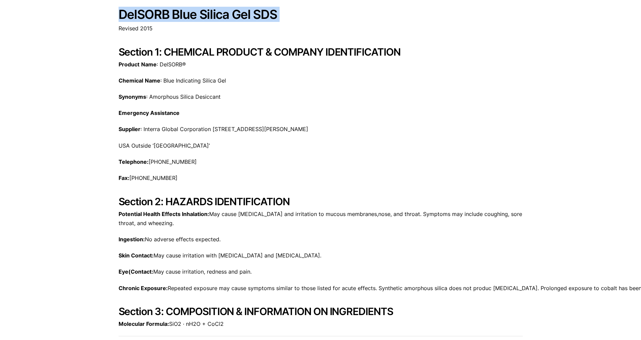
click at [194, 14] on h1 "DelSORB Blue Silica Gel SDS" at bounding box center [320, 15] width 404 height 14
click at [198, 13] on h1 "DelSORB Blue Silica Gel SDS" at bounding box center [320, 15] width 404 height 14
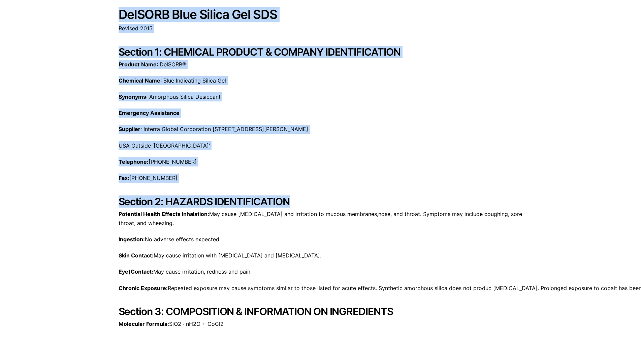
drag, startPoint x: 116, startPoint y: 15, endPoint x: 370, endPoint y: 200, distance: 313.6
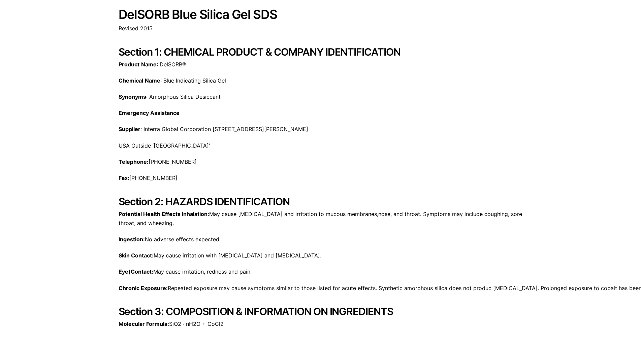
click at [303, 55] on h2 "Section 1: CHEMICAL PRODUCT & COMPANY IDENTIFICATION" at bounding box center [320, 52] width 404 height 12
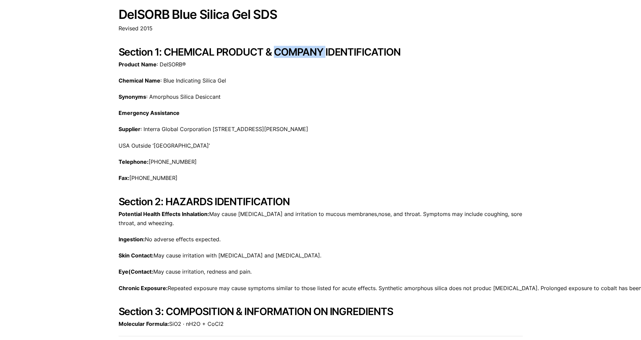
click at [303, 55] on h2 "Section 1: CHEMICAL PRODUCT & COMPANY IDENTIFICATION" at bounding box center [320, 52] width 404 height 12
click at [276, 48] on h2 "Section 1: CHEMICAL PRODUCT & COMPANY IDENTIFICATION" at bounding box center [320, 52] width 404 height 12
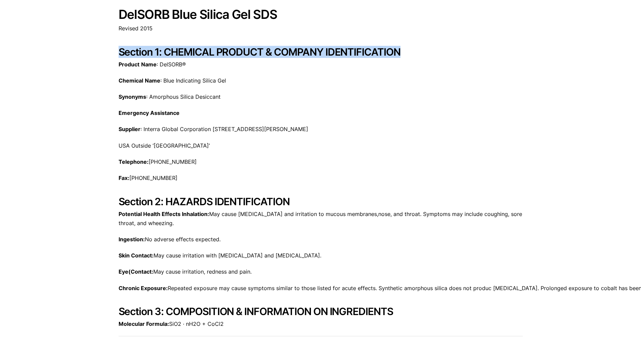
click at [276, 48] on h2 "Section 1: CHEMICAL PRODUCT & COMPANY IDENTIFICATION" at bounding box center [320, 52] width 404 height 12
click at [266, 52] on h2 "Section 1: CHEMICAL PRODUCT & COMPANY IDENTIFICATION" at bounding box center [320, 52] width 404 height 12
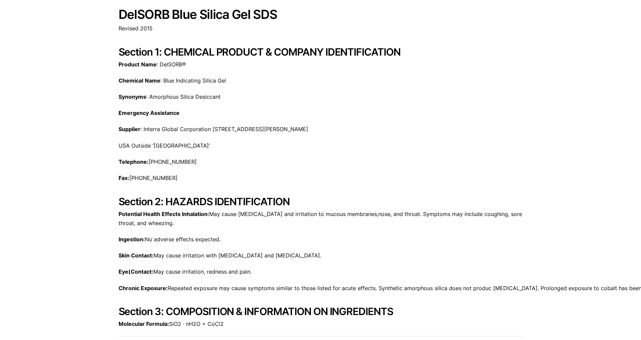
click at [287, 49] on h2 "Section 1: CHEMICAL PRODUCT & COMPANY IDENTIFICATION" at bounding box center [320, 52] width 404 height 12
click at [274, 17] on h1 "DelSORB Blue Silica Gel SDS" at bounding box center [320, 15] width 404 height 14
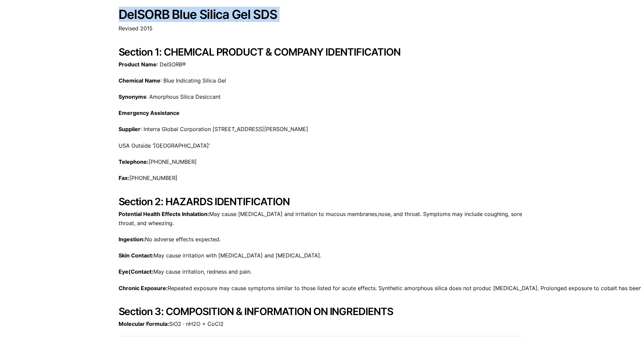
click at [274, 17] on h1 "DelSORB Blue Silica Gel SDS" at bounding box center [320, 15] width 404 height 14
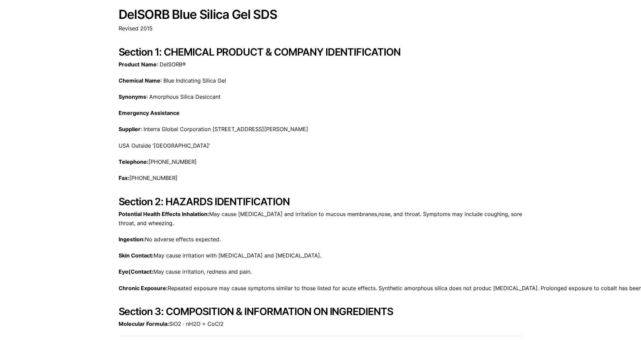
click at [275, 48] on h2 "Section 1: CHEMICAL PRODUCT & COMPANY IDENTIFICATION" at bounding box center [320, 52] width 404 height 12
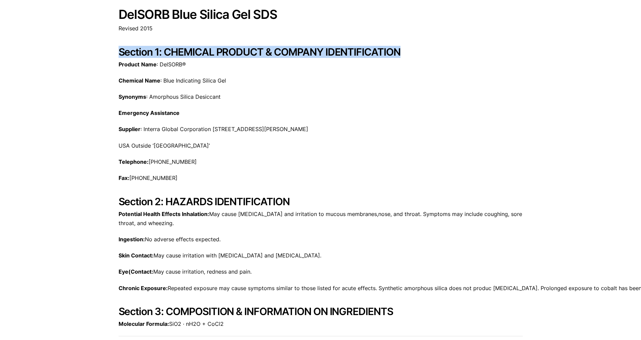
click at [275, 48] on h2 "Section 1: CHEMICAL PRODUCT & COMPANY IDENTIFICATION" at bounding box center [320, 52] width 404 height 12
click at [266, 50] on h2 "Section 1: CHEMICAL PRODUCT & COMPANY IDENTIFICATION" at bounding box center [320, 52] width 404 height 12
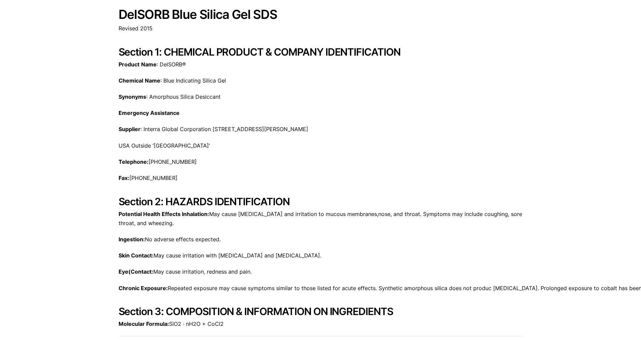
click at [269, 52] on h2 "Section 1: CHEMICAL PRODUCT & COMPANY IDENTIFICATION" at bounding box center [320, 52] width 404 height 12
click at [284, 46] on h2 "Section 1: CHEMICAL PRODUCT & COMPANY IDENTIFICATION" at bounding box center [320, 52] width 404 height 12
click at [286, 51] on h2 "Section 1: CHEMICAL PRODUCT & COMPANY IDENTIFICATION" at bounding box center [320, 52] width 404 height 12
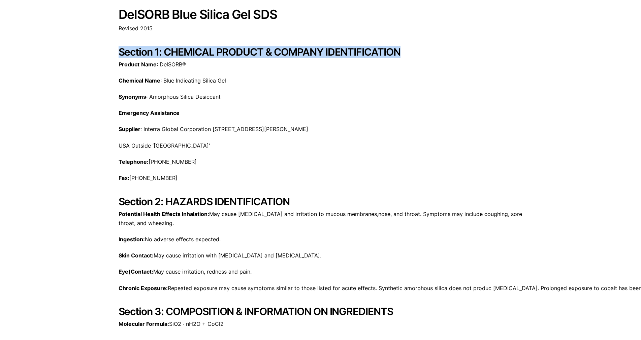
click at [286, 51] on h2 "Section 1: CHEMICAL PRODUCT & COMPANY IDENTIFICATION" at bounding box center [320, 52] width 404 height 12
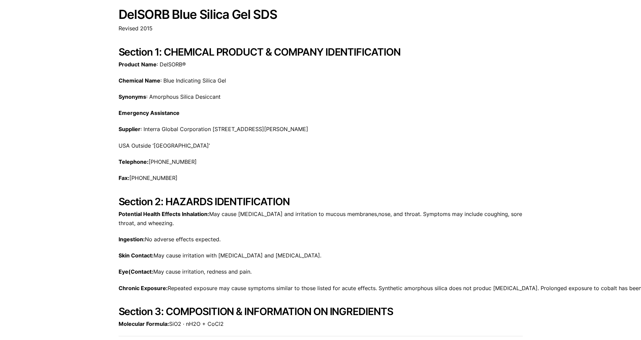
click at [307, 55] on h2 "Section 1: CHEMICAL PRODUCT & COMPANY IDENTIFICATION" at bounding box center [320, 52] width 404 height 12
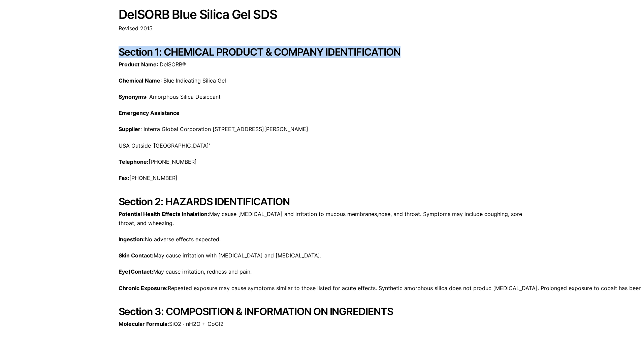
click at [307, 55] on h2 "Section 1: CHEMICAL PRODUCT & COMPANY IDENTIFICATION" at bounding box center [320, 52] width 404 height 12
click at [267, 52] on h2 "Section 1: CHEMICAL PRODUCT & COMPANY IDENTIFICATION" at bounding box center [320, 52] width 404 height 12
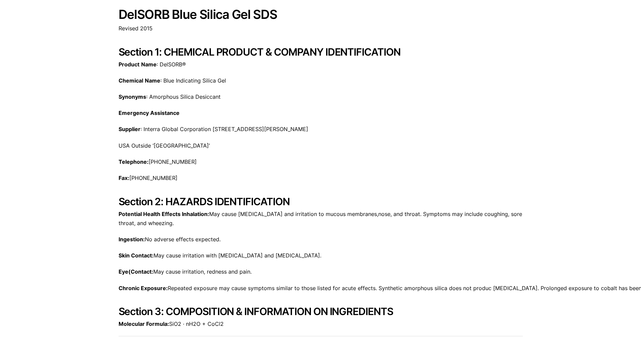
click at [267, 52] on h2 "Section 1: CHEMICAL PRODUCT & COMPANY IDENTIFICATION" at bounding box center [320, 52] width 404 height 12
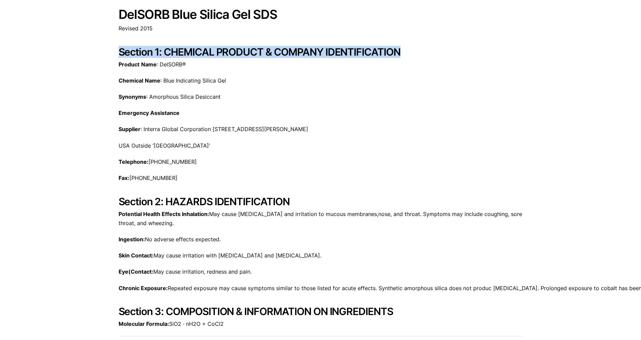
click at [267, 52] on h2 "Section 1: CHEMICAL PRODUCT & COMPANY IDENTIFICATION" at bounding box center [320, 52] width 404 height 12
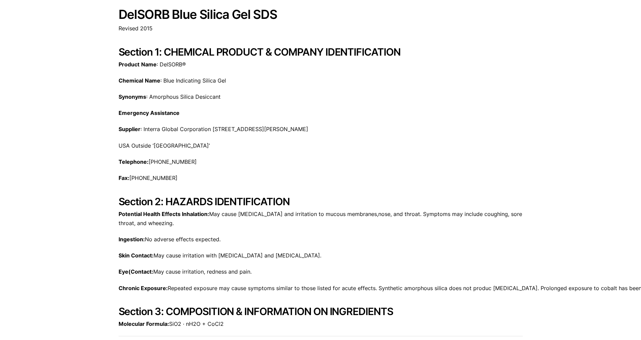
click at [267, 52] on h2 "Section 1: CHEMICAL PRODUCT & COMPANY IDENTIFICATION" at bounding box center [320, 52] width 404 height 12
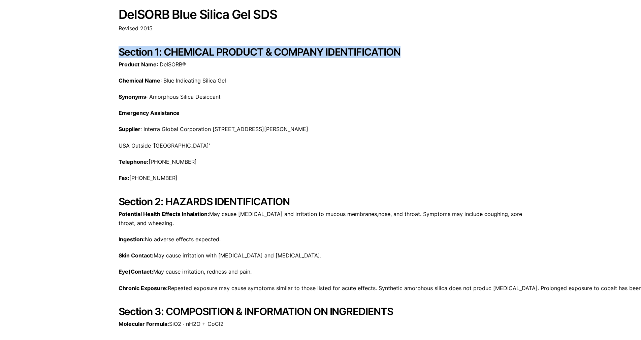
click at [267, 52] on h2 "Section 1: CHEMICAL PRODUCT & COMPANY IDENTIFICATION" at bounding box center [320, 52] width 404 height 12
click at [257, 49] on h2 "Section 1: CHEMICAL PRODUCT & COMPANY IDENTIFICATION" at bounding box center [320, 52] width 404 height 12
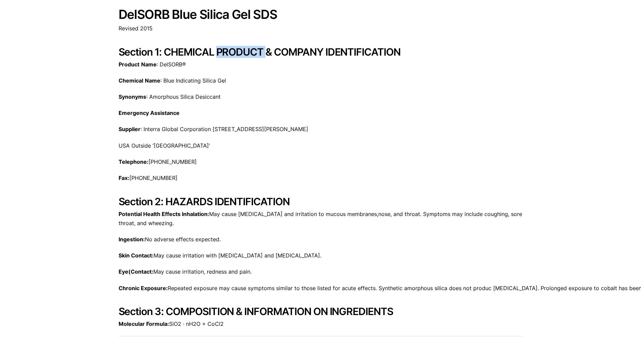
click at [257, 49] on h2 "Section 1: CHEMICAL PRODUCT & COMPANY IDENTIFICATION" at bounding box center [320, 52] width 404 height 12
click at [275, 53] on h2 "Section 1: CHEMICAL PRODUCT & COMPANY IDENTIFICATION" at bounding box center [320, 52] width 404 height 12
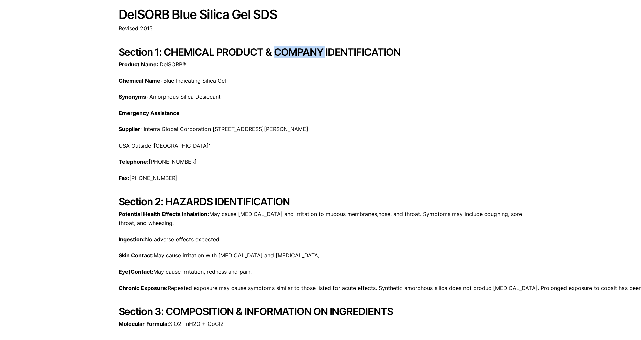
click at [301, 53] on h2 "Section 1: CHEMICAL PRODUCT & COMPANY IDENTIFICATION" at bounding box center [320, 52] width 404 height 12
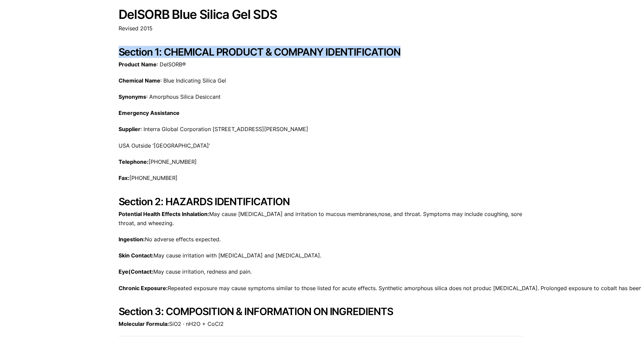
click at [301, 53] on h2 "Section 1: CHEMICAL PRODUCT & COMPANY IDENTIFICATION" at bounding box center [320, 52] width 404 height 12
click at [342, 52] on h2 "Section 1: CHEMICAL PRODUCT & COMPANY IDENTIFICATION" at bounding box center [320, 52] width 404 height 12
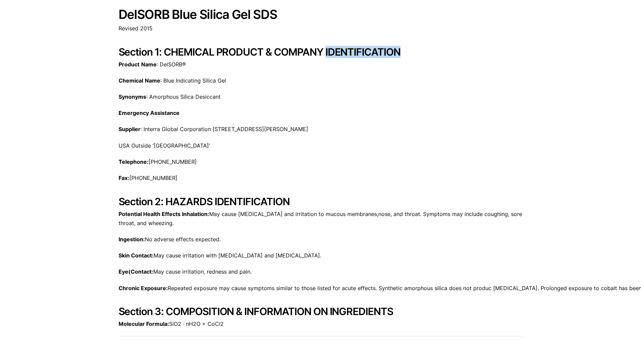
click at [342, 52] on h2 "Section 1: CHEMICAL PRODUCT & COMPANY IDENTIFICATION" at bounding box center [320, 52] width 404 height 12
click at [355, 47] on h2 "Section 1: CHEMICAL PRODUCT & COMPANY IDENTIFICATION" at bounding box center [320, 52] width 404 height 12
click at [362, 49] on h2 "Section 1: CHEMICAL PRODUCT & COMPANY IDENTIFICATION" at bounding box center [320, 52] width 404 height 12
click at [364, 50] on h2 "Section 1: CHEMICAL PRODUCT & COMPANY IDENTIFICATION" at bounding box center [320, 52] width 404 height 12
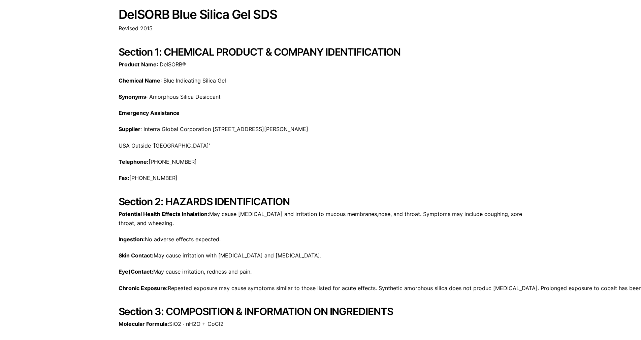
click at [364, 50] on h2 "Section 1: CHEMICAL PRODUCT & COMPANY IDENTIFICATION" at bounding box center [320, 52] width 404 height 12
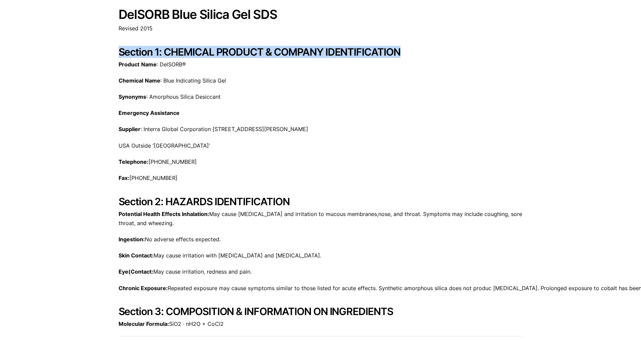
click at [364, 50] on h2 "Section 1: CHEMICAL PRODUCT & COMPANY IDENTIFICATION" at bounding box center [320, 52] width 404 height 12
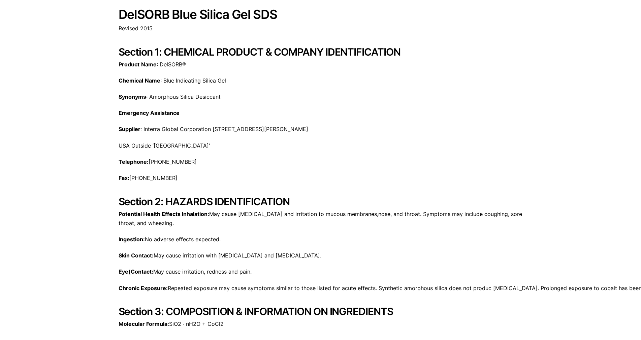
click at [204, 15] on h1 "DelSORB Blue Silica Gel SDS" at bounding box center [320, 15] width 404 height 14
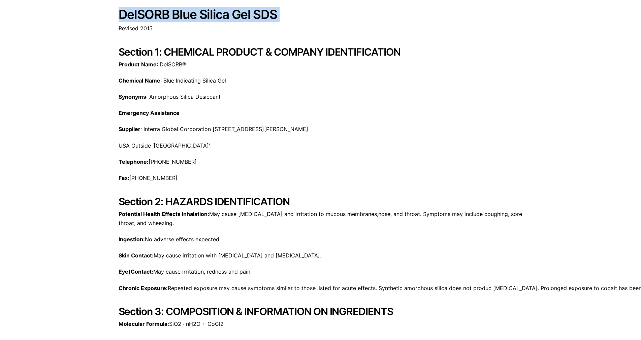
click at [204, 15] on h1 "DelSORB Blue Silica Gel SDS" at bounding box center [320, 15] width 404 height 14
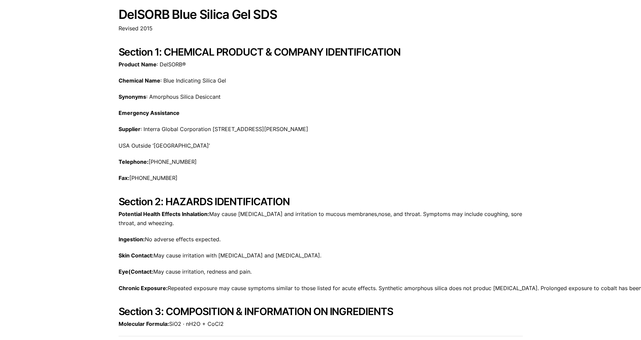
click at [270, 55] on h2 "Section 1: CHEMICAL PRODUCT & COMPANY IDENTIFICATION" at bounding box center [320, 52] width 404 height 12
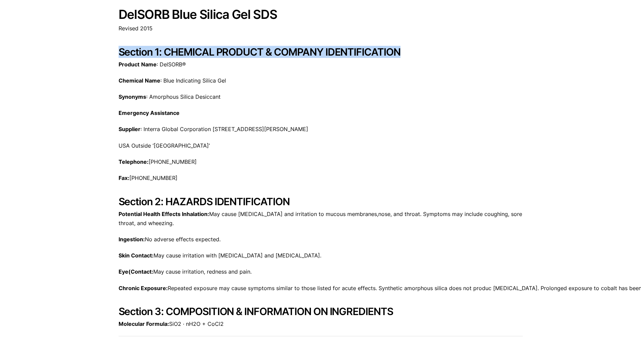
click at [270, 55] on h2 "Section 1: CHEMICAL PRODUCT & COMPANY IDENTIFICATION" at bounding box center [320, 52] width 404 height 12
click at [269, 50] on h2 "Section 1: CHEMICAL PRODUCT & COMPANY IDENTIFICATION" at bounding box center [320, 52] width 404 height 12
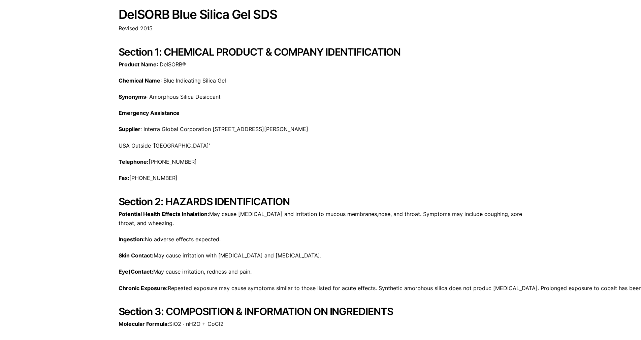
click at [295, 48] on h2 "Section 1: CHEMICAL PRODUCT & COMPANY IDENTIFICATION" at bounding box center [320, 52] width 404 height 12
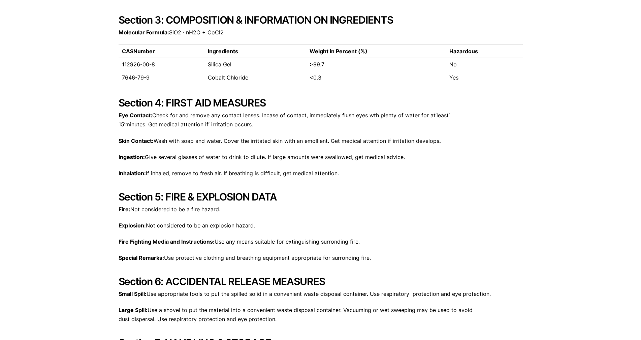
scroll to position [375, 0]
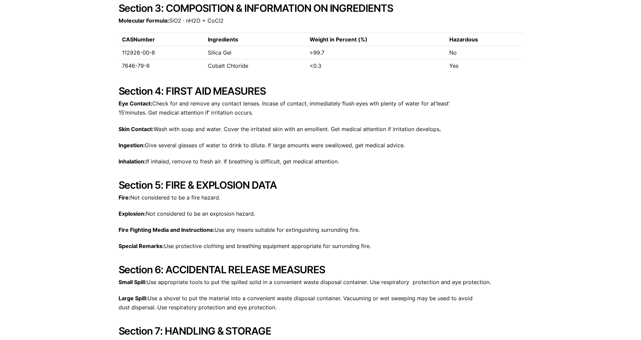
click at [424, 101] on p "Eye Contact: Check for and remove any contact lenses. Incase of contact, immedi…" at bounding box center [320, 108] width 404 height 18
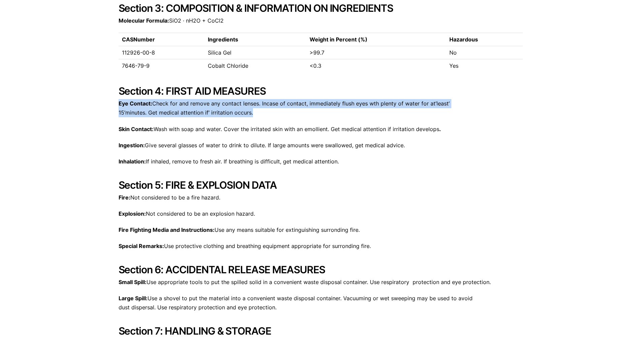
click at [424, 101] on p "Eye Contact: Check for and remove any contact lenses. Incase of contact, immedi…" at bounding box center [320, 108] width 404 height 18
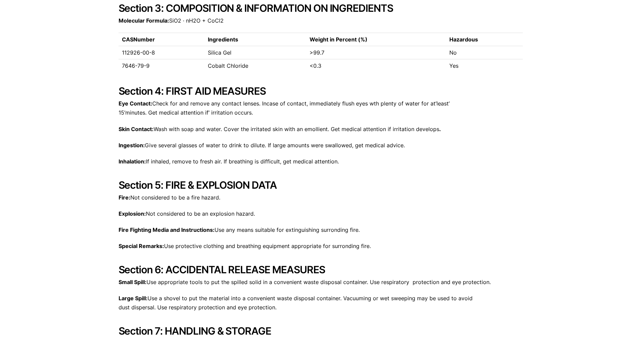
click at [358, 130] on p "Skin Contact: Wash with soap and water. Cover the irritated skin with an emolli…" at bounding box center [320, 129] width 404 height 9
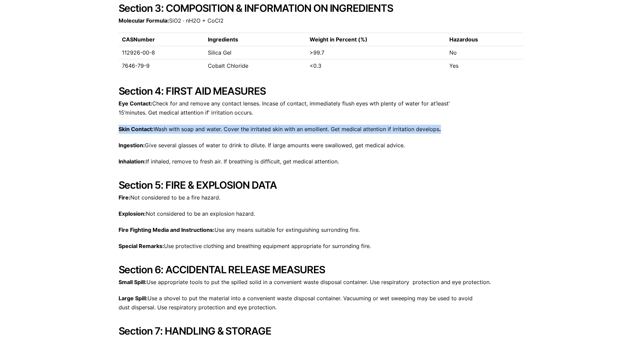
click at [358, 130] on p "Skin Contact: Wash with soap and water. Cover the irritated skin with an emolli…" at bounding box center [320, 129] width 404 height 9
click at [365, 128] on p "Skin Contact: Wash with soap and water. Cover the irritated skin with an emolli…" at bounding box center [320, 129] width 404 height 9
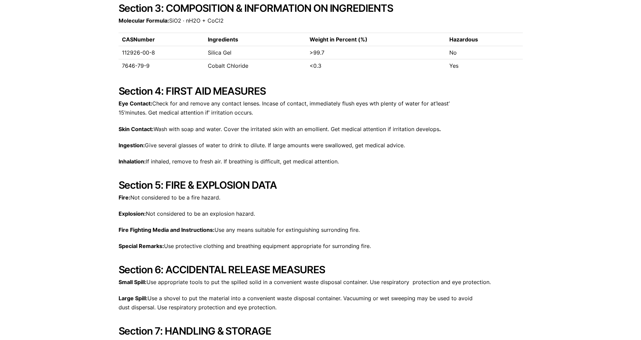
click at [365, 128] on p "Skin Contact: Wash with soap and water. Cover the irritated skin with an emolli…" at bounding box center [320, 129] width 404 height 9
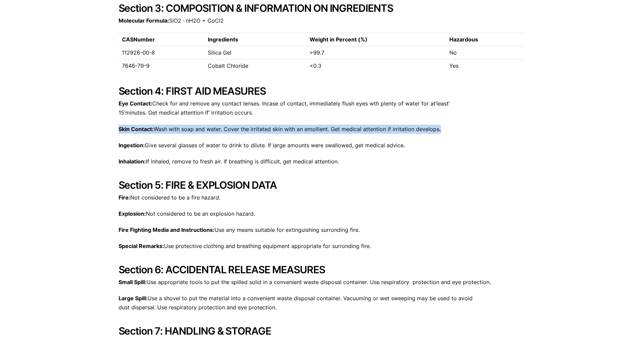
click at [365, 128] on p "Skin Contact: Wash with soap and water. Cover the irritated skin with an emolli…" at bounding box center [320, 129] width 404 height 9
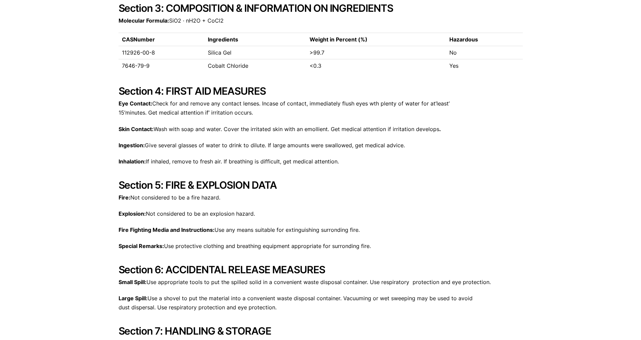
click at [292, 103] on p "Eye Contact: Check for and remove any contact lenses. Incase of contact, immedi…" at bounding box center [320, 108] width 404 height 18
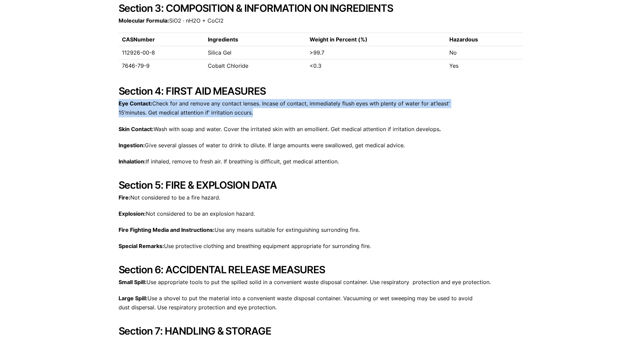
click at [292, 103] on p "Eye Contact: Check for and remove any contact lenses. Incase of contact, immedi…" at bounding box center [320, 108] width 404 height 18
click at [298, 106] on p "Eye Contact: Check for and remove any contact lenses. Incase of contact, immedi…" at bounding box center [320, 108] width 404 height 18
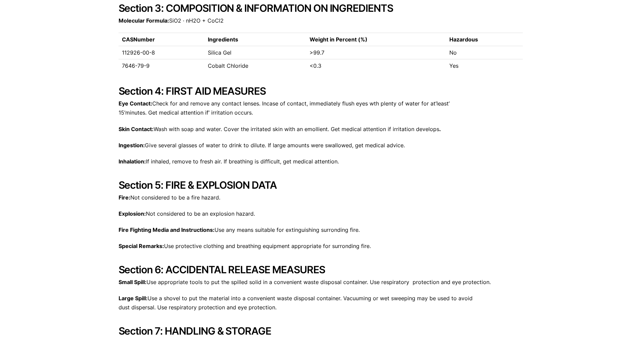
click at [297, 127] on p "Skin Contact: Wash with soap and water. Cover the irritated skin with an emolli…" at bounding box center [320, 129] width 404 height 9
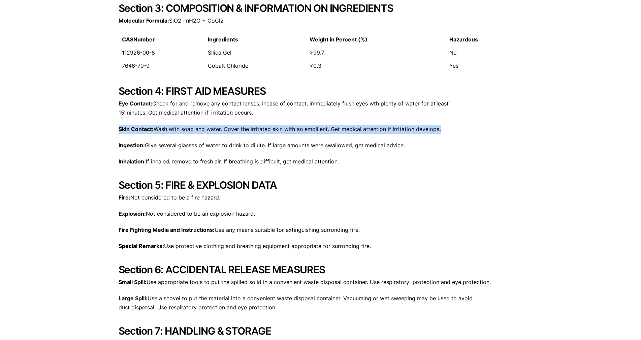
click at [297, 127] on p "Skin Contact: Wash with soap and water. Cover the irritated skin with an emolli…" at bounding box center [320, 129] width 404 height 9
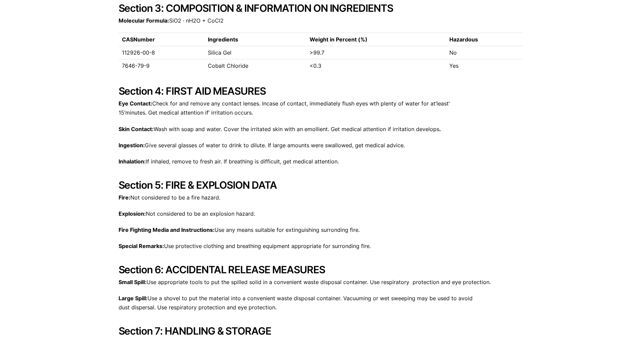
click at [294, 144] on p "Ingestion: Give several glasses of water to drink to dilute. If large amounts w…" at bounding box center [320, 145] width 404 height 9
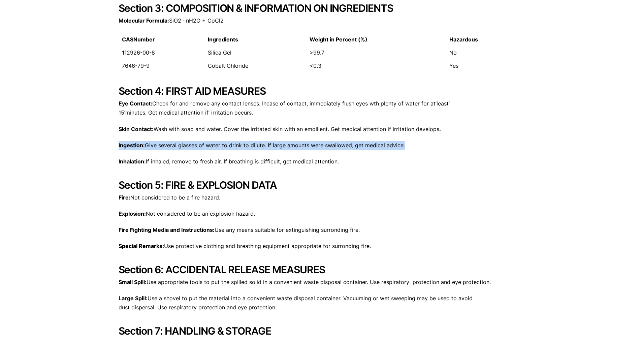
click at [294, 144] on p "Ingestion: Give several glasses of water to drink to dilute. If large amounts w…" at bounding box center [320, 145] width 404 height 9
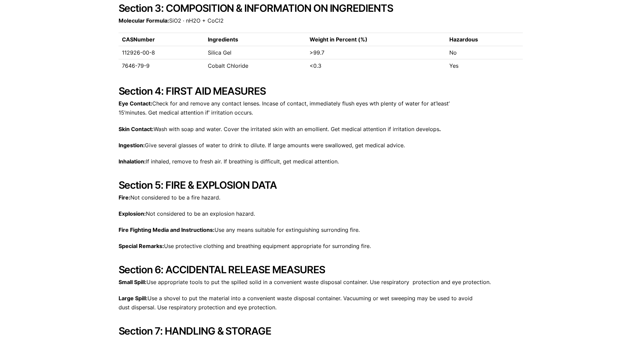
click at [296, 160] on p "Inhalation: If inhaled, remove to fresh air. If breathing is difficult, get med…" at bounding box center [320, 161] width 404 height 9
click at [294, 230] on p "Fire Fighting Media and Instructions: Use any means suitable for extinguishing …" at bounding box center [320, 229] width 404 height 9
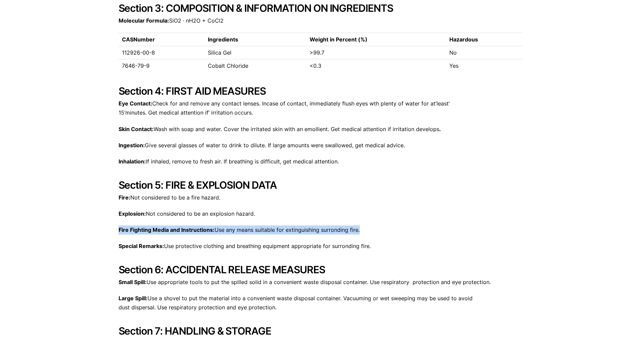
click at [294, 230] on p "Fire Fighting Media and Instructions: Use any means suitable for extinguishing …" at bounding box center [320, 229] width 404 height 9
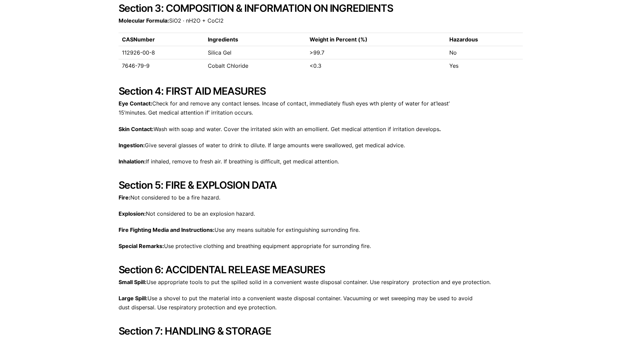
click at [293, 247] on p "Special Remarks: Use protective clothing and breathing equipment appropriate fo…" at bounding box center [320, 245] width 404 height 9
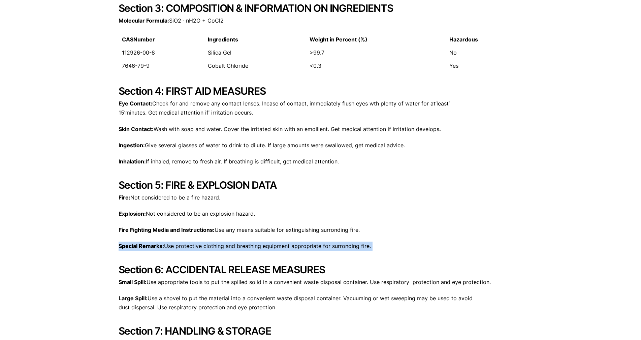
click at [293, 247] on p "Special Remarks: Use protective clothing and breathing equipment appropriate fo…" at bounding box center [320, 245] width 404 height 9
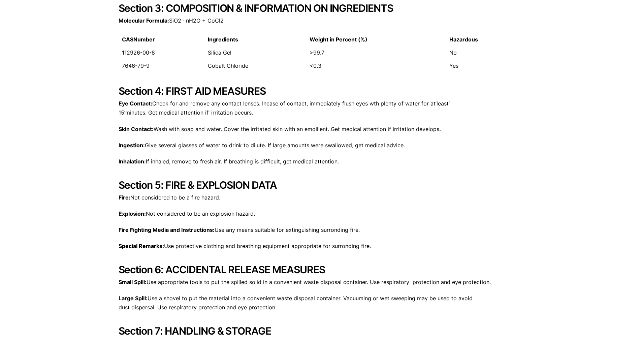
click at [293, 104] on p "Eye Contact: Check for and remove any contact lenses. Incase of contact, immedi…" at bounding box center [320, 108] width 404 height 18
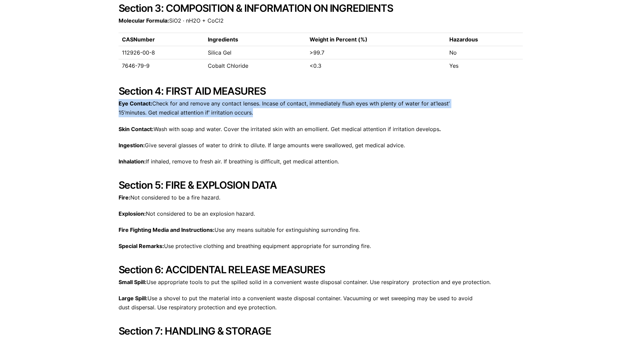
click at [293, 104] on p "Eye Contact: Check for and remove any contact lenses. Incase of contact, immedi…" at bounding box center [320, 108] width 404 height 18
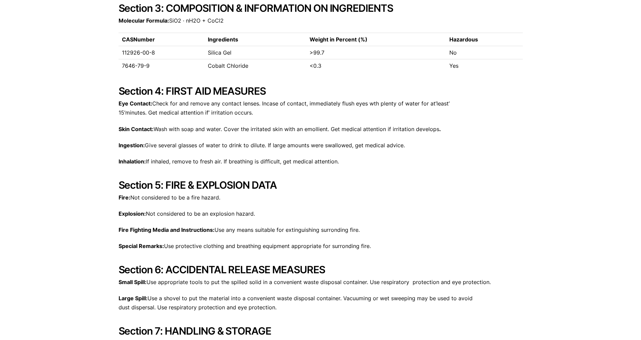
click at [293, 104] on p "Eye Contact: Check for and remove any contact lenses. Incase of contact, immedi…" at bounding box center [320, 108] width 404 height 18
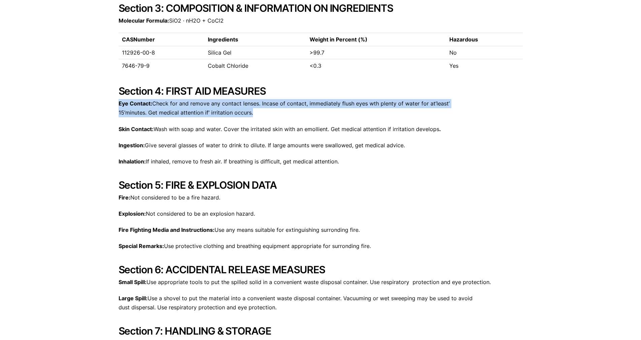
click at [293, 104] on p "Eye Contact: Check for and remove any contact lenses. Incase of contact, immedi…" at bounding box center [320, 108] width 404 height 18
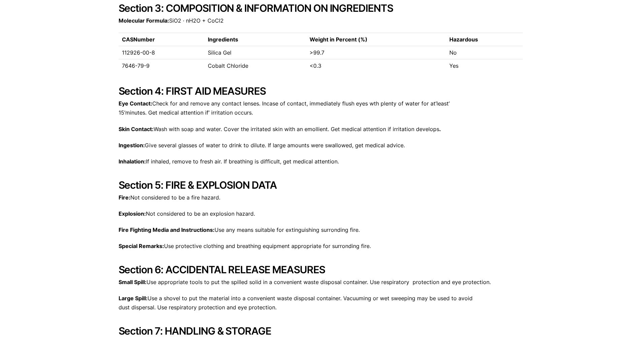
drag, startPoint x: 293, startPoint y: 104, endPoint x: 438, endPoint y: 103, distance: 145.4
click at [438, 103] on p "Eye Contact: Check for and remove any contact lenses. Incase of contact, immedi…" at bounding box center [320, 108] width 404 height 18
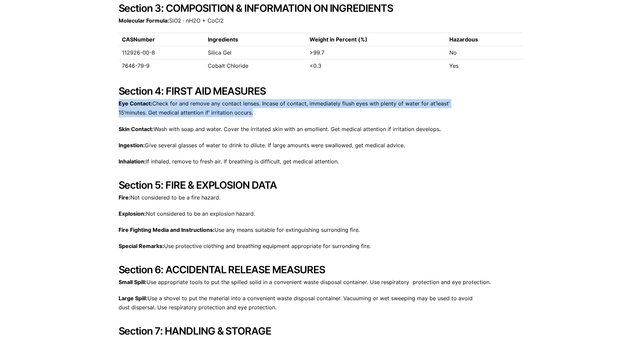
click at [438, 103] on p "Eye Contact: Check for and remove any contact lenses. Incase of contact, immedi…" at bounding box center [320, 108] width 404 height 18
click at [422, 103] on p "Eye Contact: Check for and remove any contact lenses. Incase of contact, immedi…" at bounding box center [320, 108] width 404 height 18
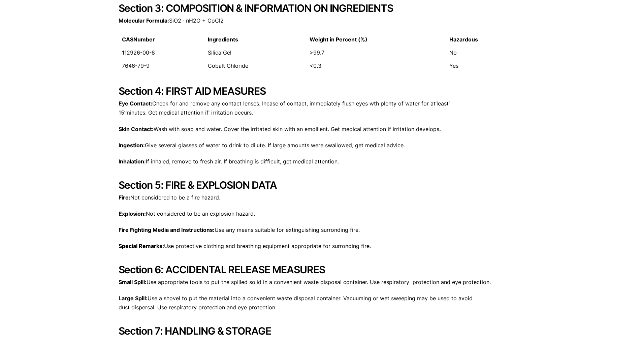
click at [329, 100] on p "Eye Contact: Check for and remove any contact lenses. Incase of contact, immedi…" at bounding box center [320, 108] width 404 height 18
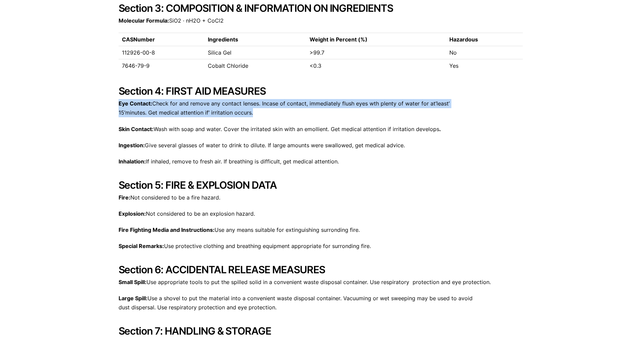
click at [329, 100] on p "Eye Contact: Check for and remove any contact lenses. Incase of contact, immedi…" at bounding box center [320, 108] width 404 height 18
click at [313, 107] on p "Eye Contact: Check for and remove any contact lenses. Incase of contact, immedi…" at bounding box center [320, 108] width 404 height 18
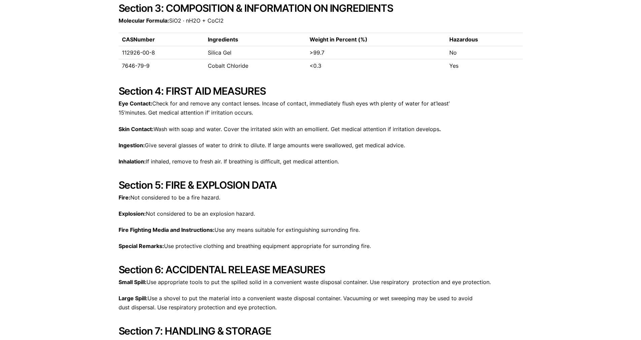
click at [313, 107] on p "Eye Contact: Check for and remove any contact lenses. Incase of contact, immedi…" at bounding box center [320, 108] width 404 height 18
click at [310, 105] on p "Eye Contact: Check for and remove any contact lenses. Incase of contact, immedi…" at bounding box center [320, 108] width 404 height 18
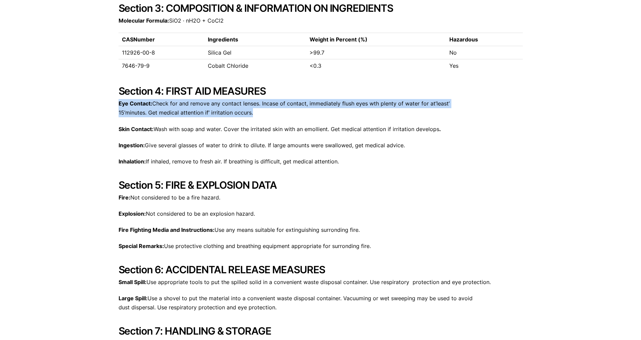
click at [310, 105] on p "Eye Contact: Check for and remove any contact lenses. Incase of contact, immedi…" at bounding box center [320, 108] width 404 height 18
click at [309, 105] on p "Eye Contact: Check for and remove any contact lenses. Incase of contact, immedi…" at bounding box center [320, 108] width 404 height 18
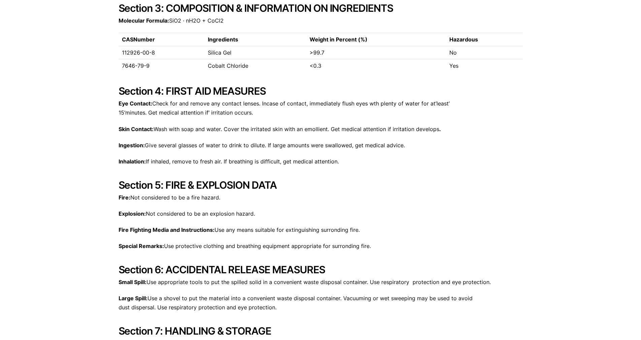
click at [473, 62] on td "Yes" at bounding box center [484, 65] width 76 height 13
click at [469, 65] on td "Yes" at bounding box center [484, 65] width 76 height 13
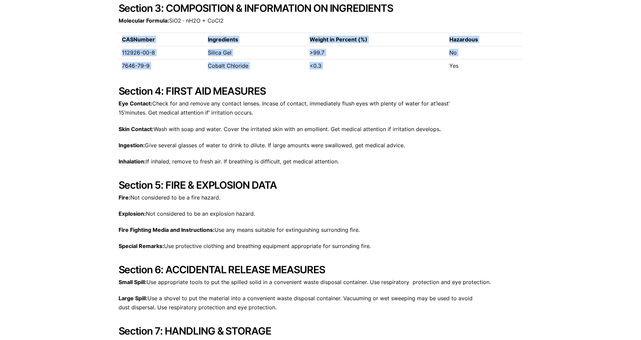
click at [469, 65] on td "Yes" at bounding box center [484, 65] width 76 height 13
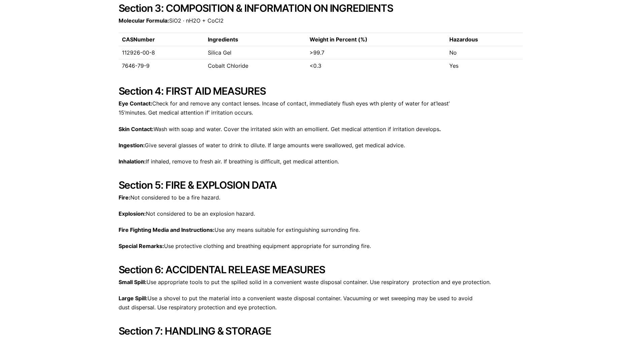
click at [459, 39] on strong "Hazardous" at bounding box center [463, 39] width 29 height 7
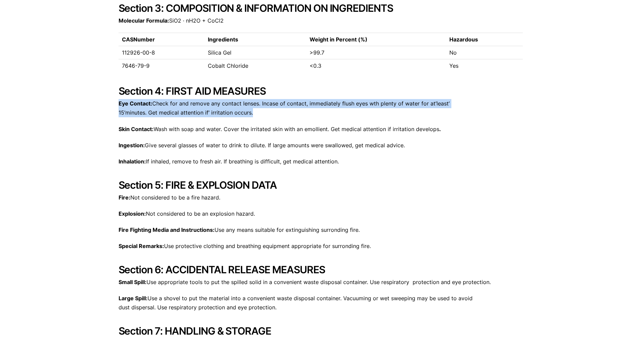
click at [433, 102] on p "Eye Contact: Check for and remove any contact lenses. Incase of contact, immedi…" at bounding box center [320, 108] width 404 height 18
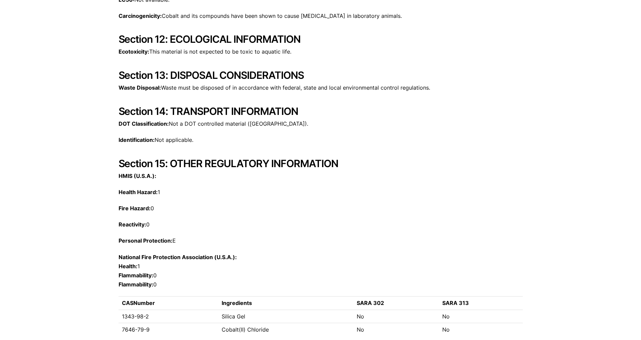
scroll to position [1250, 0]
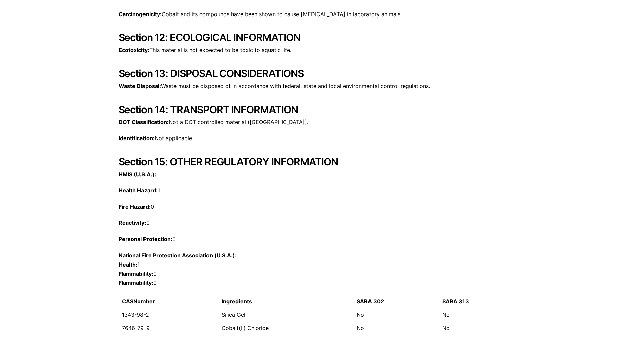
click at [490, 52] on p "Ecotoxicity: This material is not expected to be toxic to aquatic life." at bounding box center [320, 49] width 404 height 9
click at [272, 106] on h2 "Section 14: TRANSPORT INFORMATION" at bounding box center [320, 109] width 404 height 12
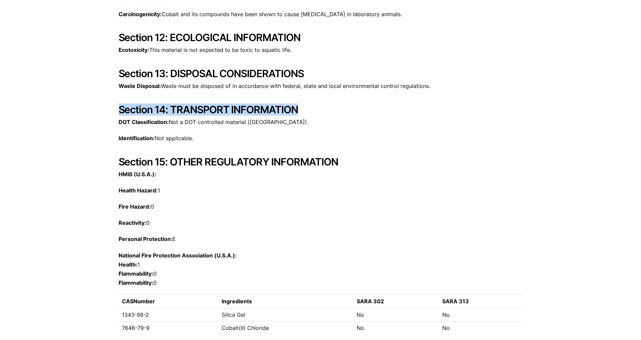
click at [272, 106] on h2 "Section 14: TRANSPORT INFORMATION" at bounding box center [320, 109] width 404 height 12
click at [274, 110] on h2 "Section 14: TRANSPORT INFORMATION" at bounding box center [320, 109] width 404 height 12
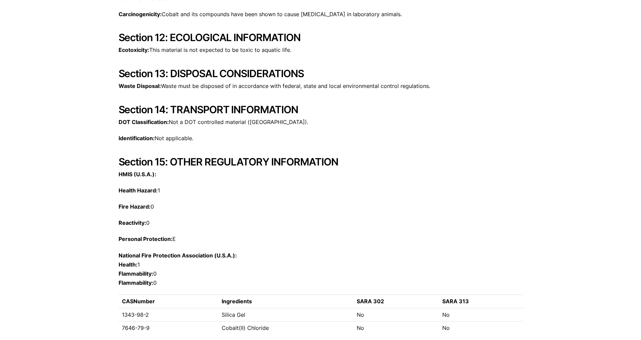
click at [228, 36] on h2 "Section 12: ECOLOGICAL INFORMATION" at bounding box center [320, 37] width 404 height 12
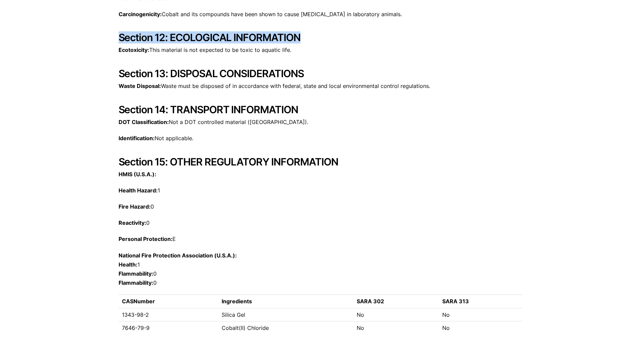
click at [228, 36] on h2 "Section 12: ECOLOGICAL INFORMATION" at bounding box center [320, 37] width 404 height 12
click at [208, 38] on h2 "Section 12: ECOLOGICAL INFORMATION" at bounding box center [320, 37] width 404 height 12
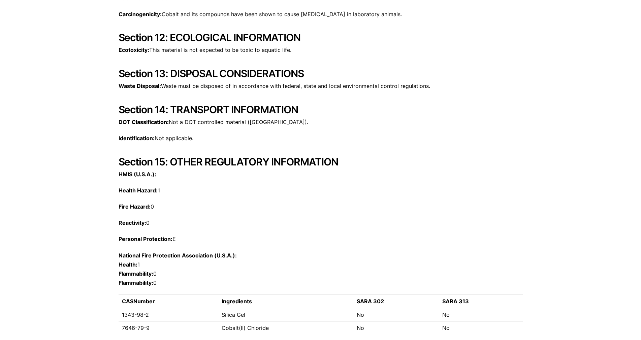
click at [454, 69] on h2 "Section 13: DISPOSAL CONSIDERATIONS" at bounding box center [320, 73] width 404 height 12
click at [281, 69] on h2 "Section 13: DISPOSAL CONSIDERATIONS" at bounding box center [320, 73] width 404 height 12
click at [275, 34] on h2 "Section 12: ECOLOGICAL INFORMATION" at bounding box center [320, 37] width 404 height 12
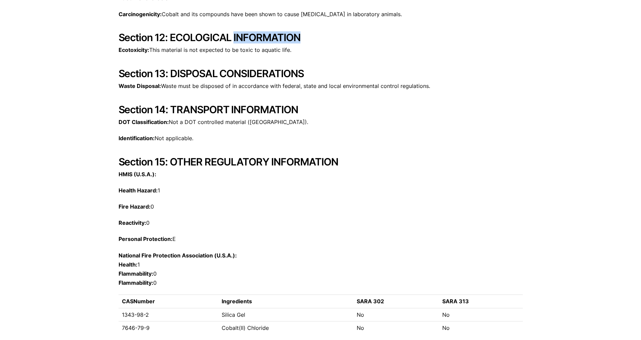
click at [275, 34] on h2 "Section 12: ECOLOGICAL INFORMATION" at bounding box center [320, 37] width 404 height 12
click at [310, 48] on p "Ecotoxicity: This material is not expected to be toxic to aquatic life." at bounding box center [320, 49] width 404 height 9
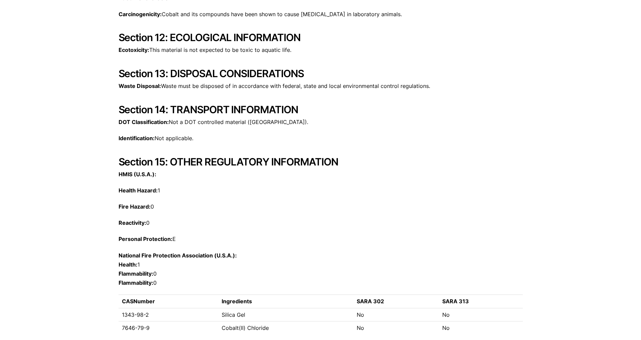
click at [370, 88] on p "Waste Disposal: Waste must be disposed of in accordance with federal, state and…" at bounding box center [320, 85] width 404 height 9
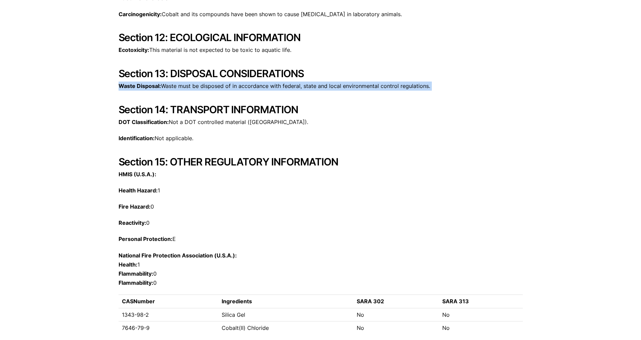
click at [370, 88] on p "Waste Disposal: Waste must be disposed of in accordance with federal, state and…" at bounding box center [320, 85] width 404 height 9
click at [399, 87] on p "Waste Disposal: Waste must be disposed of in accordance with federal, state and…" at bounding box center [320, 85] width 404 height 9
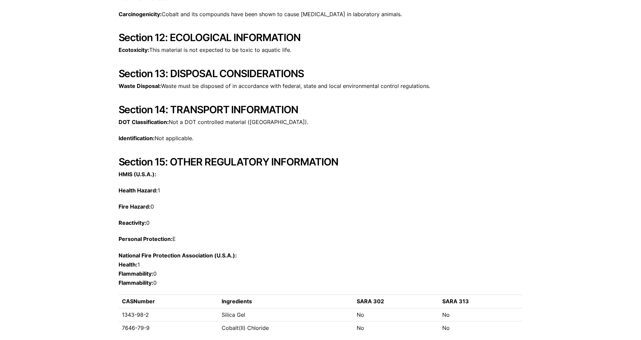
click at [280, 37] on h2 "Section 12: ECOLOGICAL INFORMATION" at bounding box center [320, 37] width 404 height 12
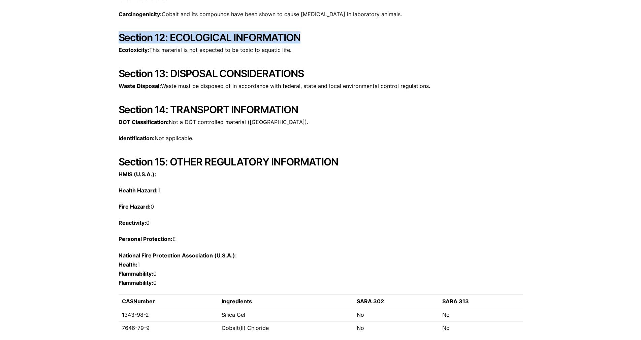
click at [280, 37] on h2 "Section 12: ECOLOGICAL INFORMATION" at bounding box center [320, 37] width 404 height 12
click at [213, 43] on h2 "Section 12: ECOLOGICAL INFORMATION" at bounding box center [320, 37] width 404 height 12
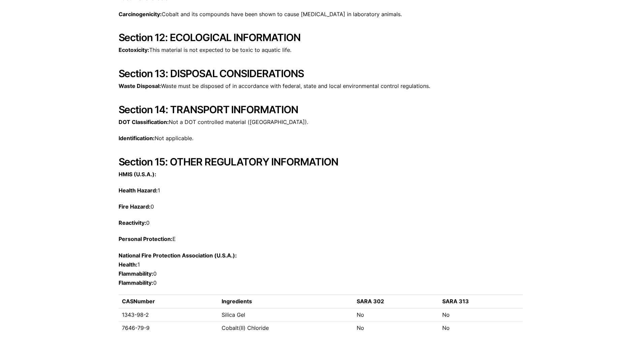
click at [484, 76] on h2 "Section 13: DISPOSAL CONSIDERATIONS" at bounding box center [320, 73] width 404 height 12
click at [484, 79] on h2 "Section 13: DISPOSAL CONSIDERATIONS" at bounding box center [320, 73] width 404 height 12
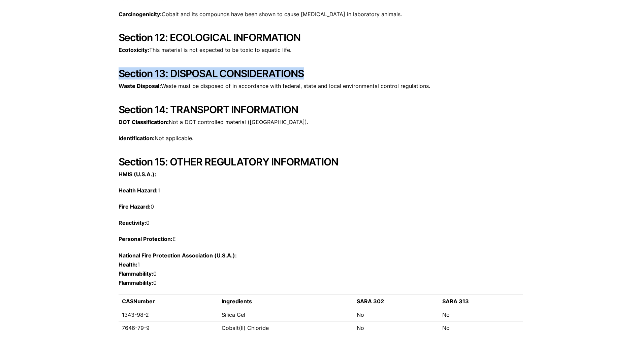
click at [484, 79] on h2 "Section 13: DISPOSAL CONSIDERATIONS" at bounding box center [320, 73] width 404 height 12
click at [476, 87] on p "Waste Disposal: Waste must be disposed of in accordance with federal, state and…" at bounding box center [320, 85] width 404 height 9
drag, startPoint x: 476, startPoint y: 87, endPoint x: 450, endPoint y: 83, distance: 26.2
click at [450, 83] on p "Waste Disposal: Waste must be disposed of in accordance with federal, state and…" at bounding box center [320, 85] width 404 height 9
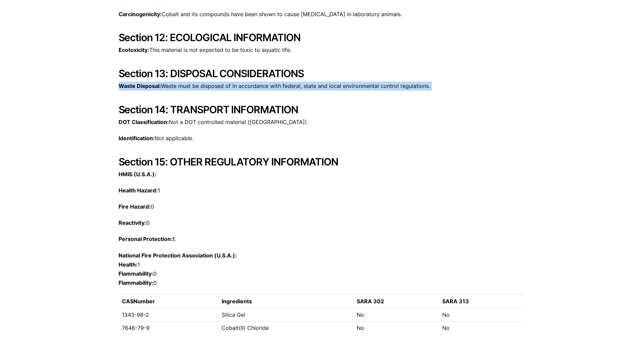
click at [450, 83] on p "Waste Disposal: Waste must be disposed of in accordance with federal, state and…" at bounding box center [320, 85] width 404 height 9
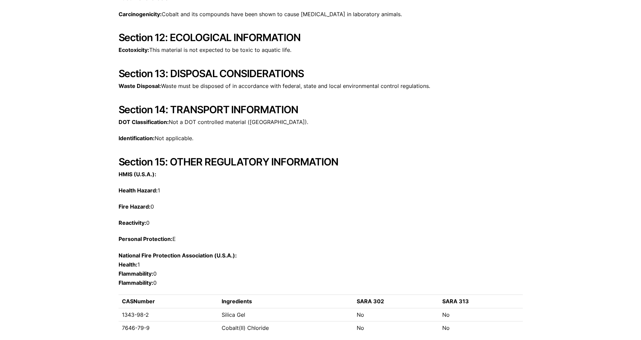
click at [289, 76] on h2 "Section 13: DISPOSAL CONSIDERATIONS" at bounding box center [320, 73] width 404 height 12
click at [278, 42] on h2 "Section 12: ECOLOGICAL INFORMATION" at bounding box center [320, 37] width 404 height 12
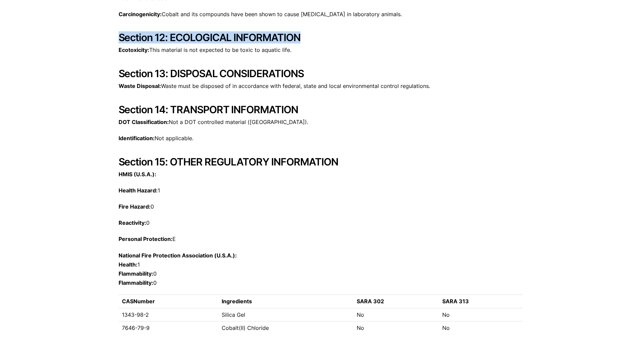
click at [278, 42] on h2 "Section 12: ECOLOGICAL INFORMATION" at bounding box center [320, 37] width 404 height 12
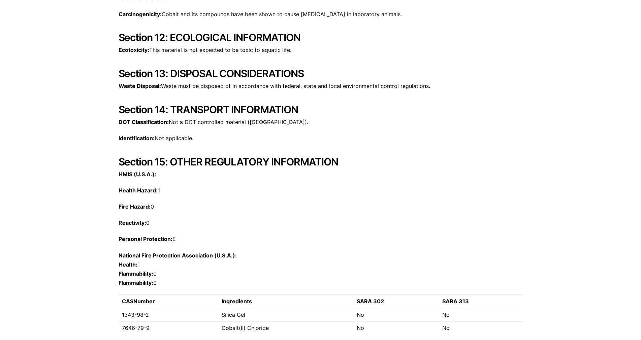
click at [275, 52] on p "Ecotoxicity: This material is not expected to be toxic to aquatic life." at bounding box center [320, 49] width 404 height 9
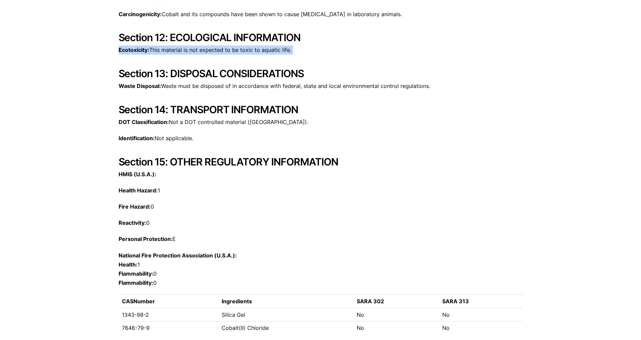
click at [275, 52] on p "Ecotoxicity: This material is not expected to be toxic to aquatic life." at bounding box center [320, 49] width 404 height 9
click at [280, 51] on p "Ecotoxicity: This material is not expected to be toxic to aquatic life." at bounding box center [320, 49] width 404 height 9
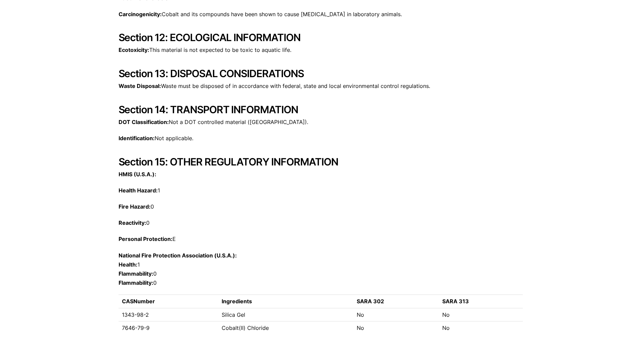
click at [280, 51] on p "Ecotoxicity: This material is not expected to be toxic to aquatic life." at bounding box center [320, 49] width 404 height 9
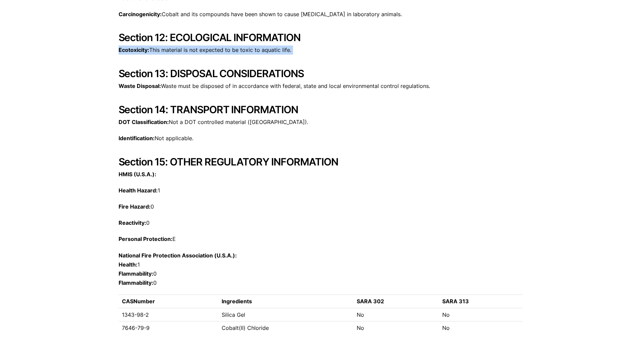
click at [280, 51] on p "Ecotoxicity: This material is not expected to be toxic to aquatic life." at bounding box center [320, 49] width 404 height 9
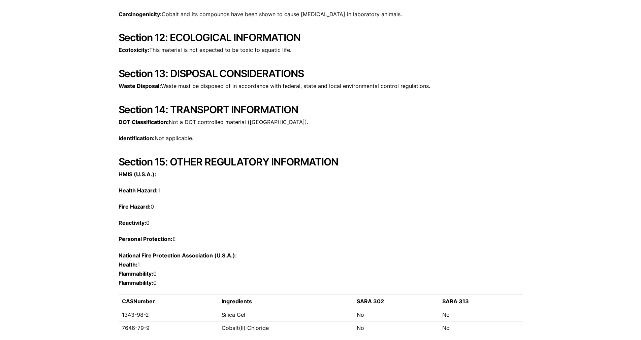
click at [281, 40] on h2 "Section 12: ECOLOGICAL INFORMATION" at bounding box center [320, 37] width 404 height 12
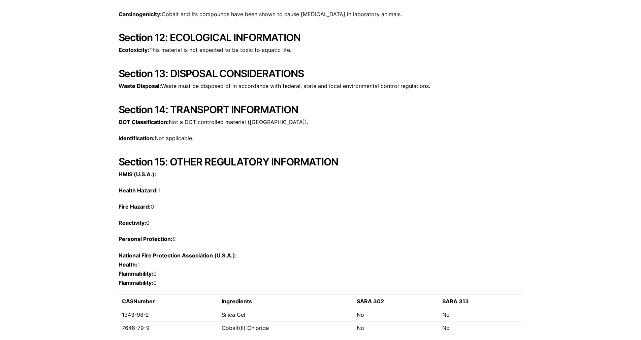
click at [358, 49] on p "Ecotoxicity: This material is not expected to be toxic to aquatic life." at bounding box center [320, 49] width 404 height 9
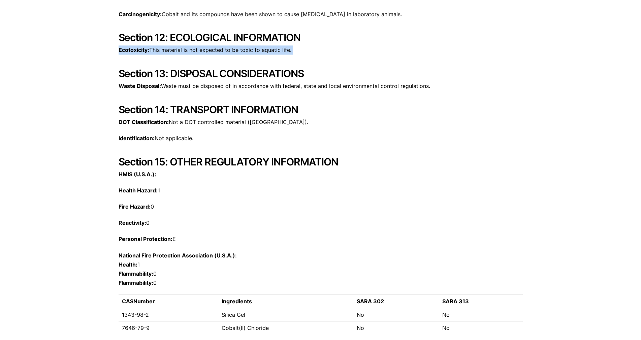
click at [358, 49] on p "Ecotoxicity: This material is not expected to be toxic to aquatic life." at bounding box center [320, 49] width 404 height 9
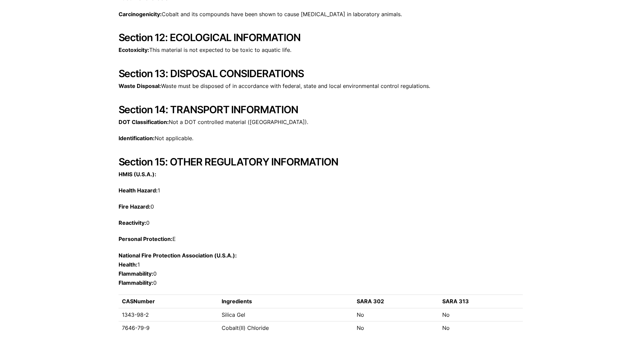
click at [366, 89] on p "Waste Disposal: Waste must be disposed of in accordance with federal, state and…" at bounding box center [320, 85] width 404 height 9
click at [366, 87] on p "Waste Disposal: Waste must be disposed of in accordance with federal, state and…" at bounding box center [320, 85] width 404 height 9
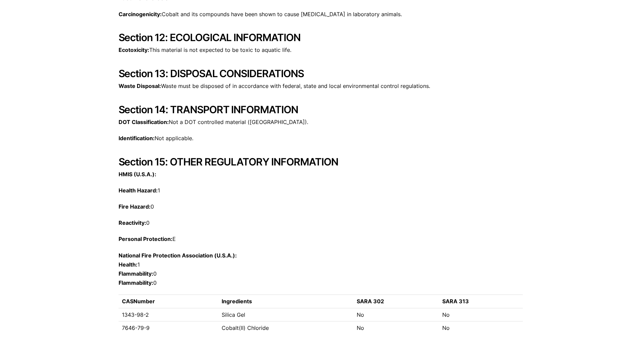
click at [300, 71] on h2 "Section 13: DISPOSAL CONSIDERATIONS" at bounding box center [320, 73] width 404 height 12
click at [302, 77] on h2 "Section 13: DISPOSAL CONSIDERATIONS" at bounding box center [320, 73] width 404 height 12
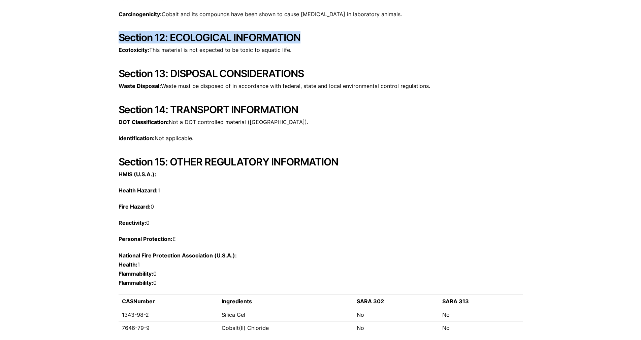
drag, startPoint x: 120, startPoint y: 36, endPoint x: 322, endPoint y: 38, distance: 202.0
click at [324, 41] on h2 "Section 12: ECOLOGICAL INFORMATION" at bounding box center [320, 37] width 404 height 12
click at [322, 38] on h2 "Section 12: ECOLOGICAL INFORMATION" at bounding box center [320, 37] width 404 height 12
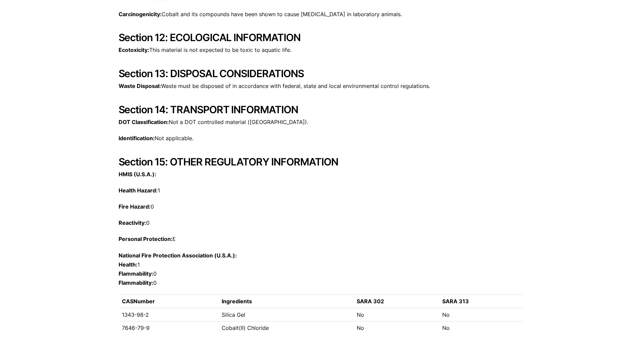
click at [322, 38] on h2 "Section 12: ECOLOGICAL INFORMATION" at bounding box center [320, 37] width 404 height 12
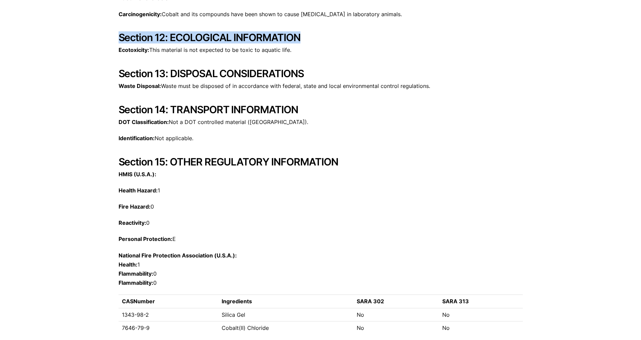
click at [322, 38] on h2 "Section 12: ECOLOGICAL INFORMATION" at bounding box center [320, 37] width 404 height 12
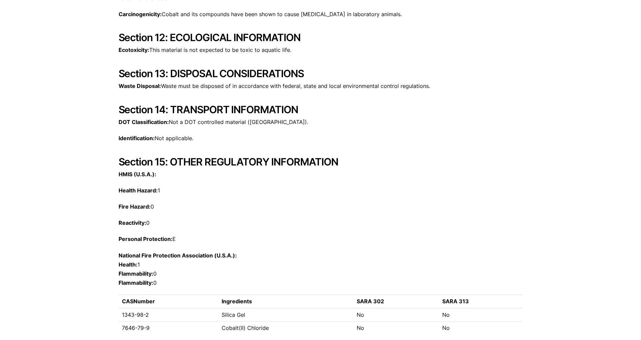
click at [316, 48] on p "Ecotoxicity: This material is not expected to be toxic to aquatic life." at bounding box center [320, 49] width 404 height 9
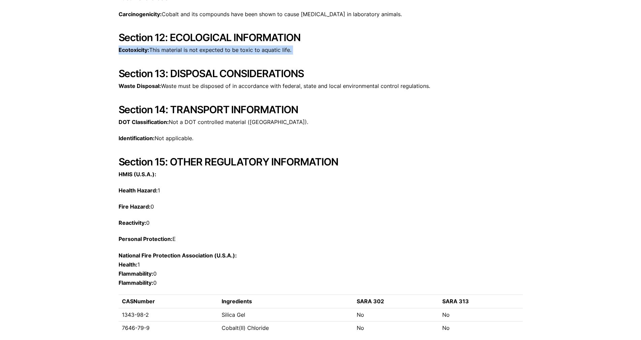
click at [316, 48] on p "Ecotoxicity: This material is not expected to be toxic to aquatic life." at bounding box center [320, 49] width 404 height 9
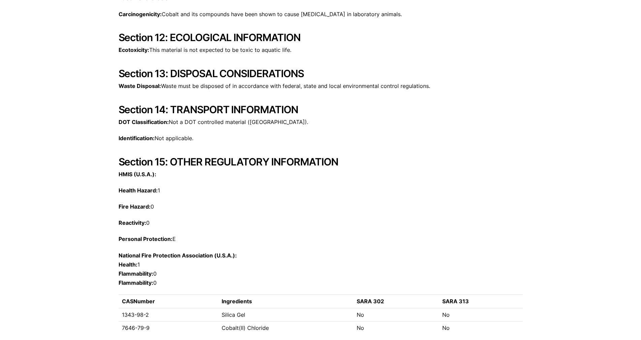
click at [317, 72] on h2 "Section 13: DISPOSAL CONSIDERATIONS" at bounding box center [320, 73] width 404 height 12
click at [336, 42] on h2 "Section 12: ECOLOGICAL INFORMATION" at bounding box center [320, 37] width 404 height 12
click at [517, 14] on p "Carcinogenicity: Cobalt and its compounds have been shown to cause [MEDICAL_DAT…" at bounding box center [320, 14] width 404 height 9
drag, startPoint x: 517, startPoint y: 14, endPoint x: 290, endPoint y: 39, distance: 228.6
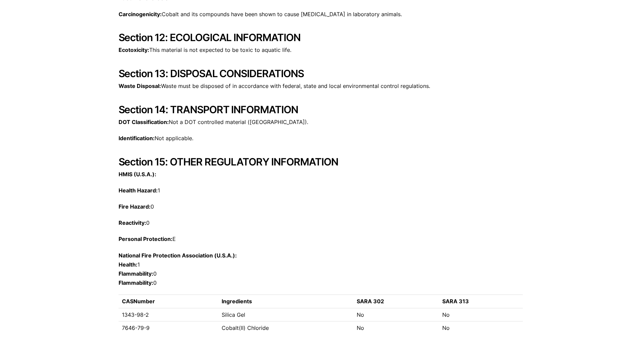
click at [290, 39] on h2 "Section 12: ECOLOGICAL INFORMATION" at bounding box center [320, 37] width 404 height 12
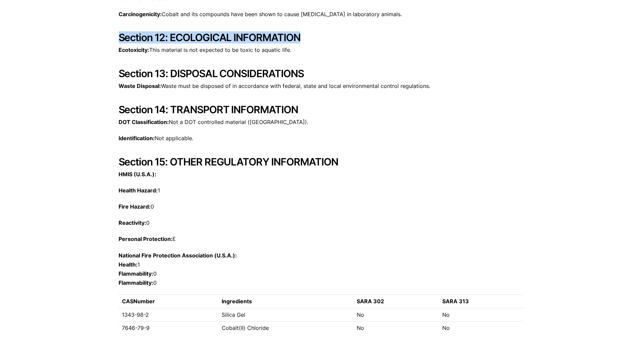
click at [290, 39] on h2 "Section 12: ECOLOGICAL INFORMATION" at bounding box center [320, 37] width 404 height 12
click at [281, 39] on h2 "Section 12: ECOLOGICAL INFORMATION" at bounding box center [320, 37] width 404 height 12
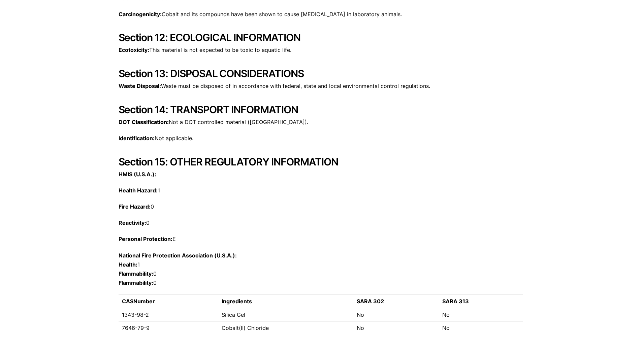
click at [262, 41] on h2 "Section 12: ECOLOGICAL INFORMATION" at bounding box center [320, 37] width 404 height 12
click at [257, 13] on p "Carcinogenicity: Cobalt and its compounds have been shown to cause [MEDICAL_DAT…" at bounding box center [320, 14] width 404 height 9
click at [206, 71] on h2 "Section 13: DISPOSAL CONSIDERATIONS" at bounding box center [320, 73] width 404 height 12
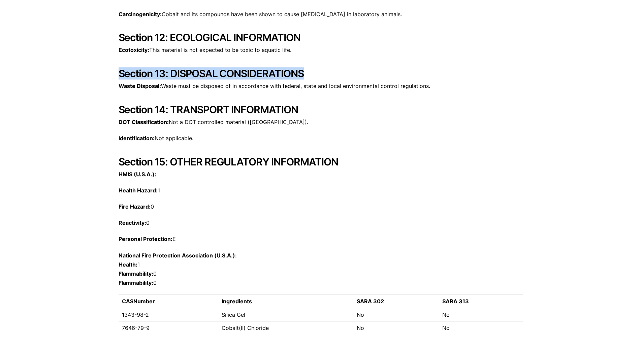
click at [215, 71] on h2 "Section 13: DISPOSAL CONSIDERATIONS" at bounding box center [320, 73] width 404 height 12
click at [210, 107] on h2 "Section 14: TRANSPORT INFORMATION" at bounding box center [320, 109] width 404 height 12
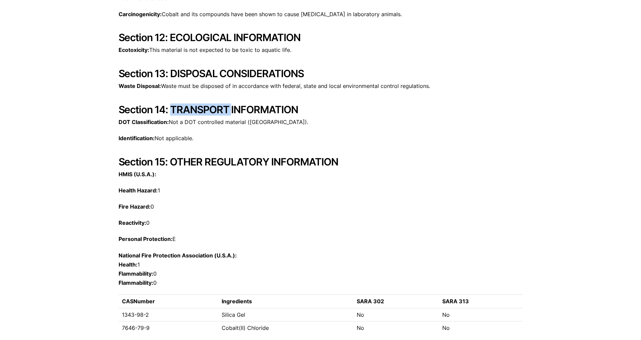
click at [210, 107] on h2 "Section 14: TRANSPORT INFORMATION" at bounding box center [320, 109] width 404 height 12
click at [210, 36] on h2 "Section 12: ECOLOGICAL INFORMATION" at bounding box center [320, 37] width 404 height 12
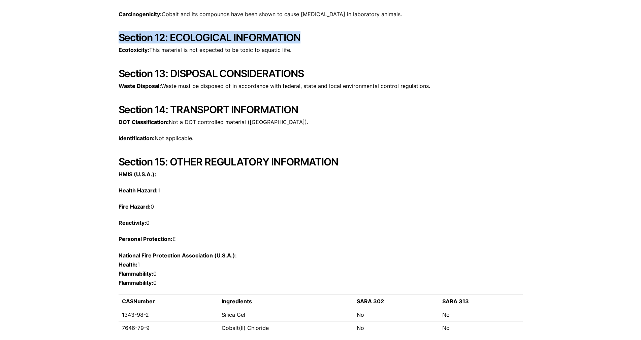
click at [210, 36] on h2 "Section 12: ECOLOGICAL INFORMATION" at bounding box center [320, 37] width 404 height 12
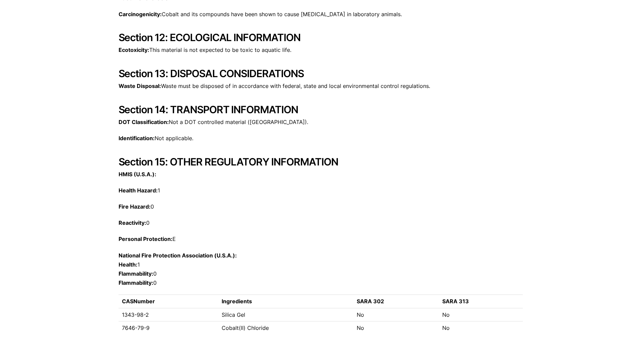
click at [211, 36] on h2 "Section 12: ECOLOGICAL INFORMATION" at bounding box center [320, 37] width 404 height 12
click at [254, 40] on h2 "Section 12: ECOLOGICAL INFORMATION" at bounding box center [320, 37] width 404 height 12
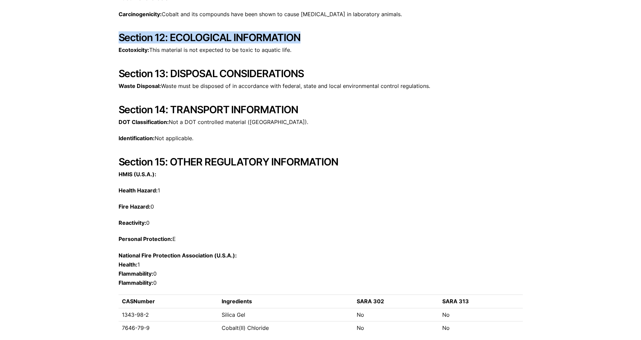
click at [254, 40] on h2 "Section 12: ECOLOGICAL INFORMATION" at bounding box center [320, 37] width 404 height 12
click at [293, 36] on h2 "Section 12: ECOLOGICAL INFORMATION" at bounding box center [320, 37] width 404 height 12
